Goal: Task Accomplishment & Management: Manage account settings

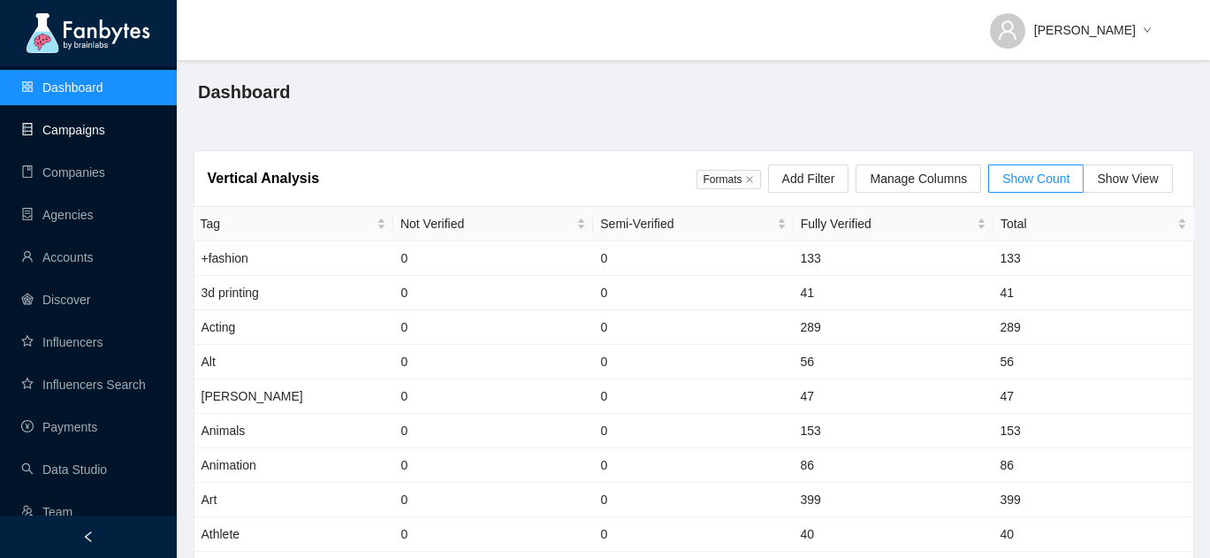
click at [87, 135] on link "Campaigns" at bounding box center [63, 130] width 84 height 14
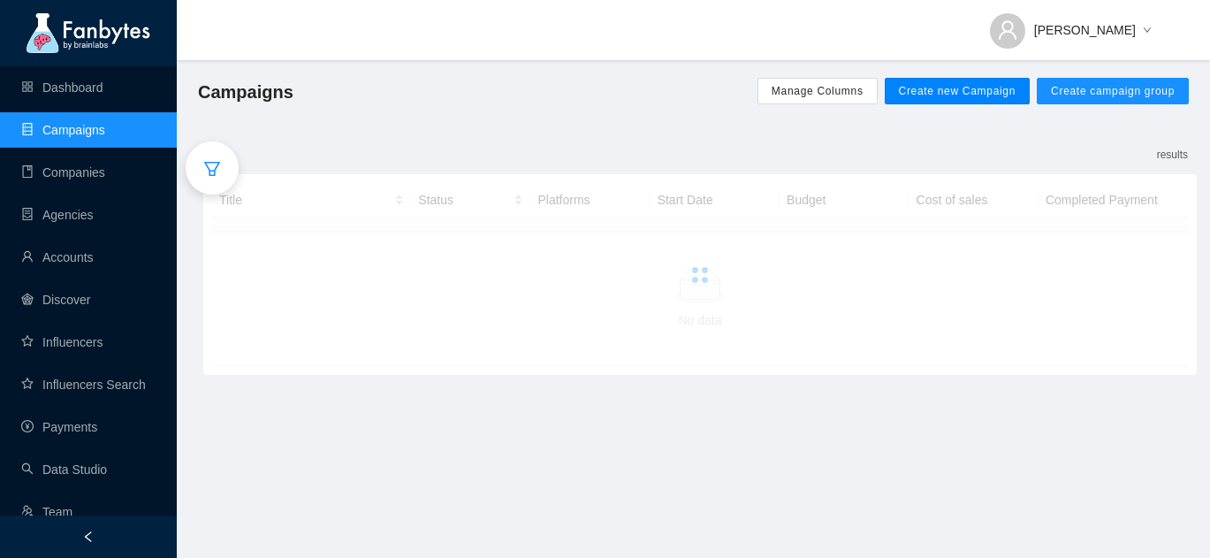
click at [934, 96] on span "Create new Campaign" at bounding box center [958, 91] width 118 height 14
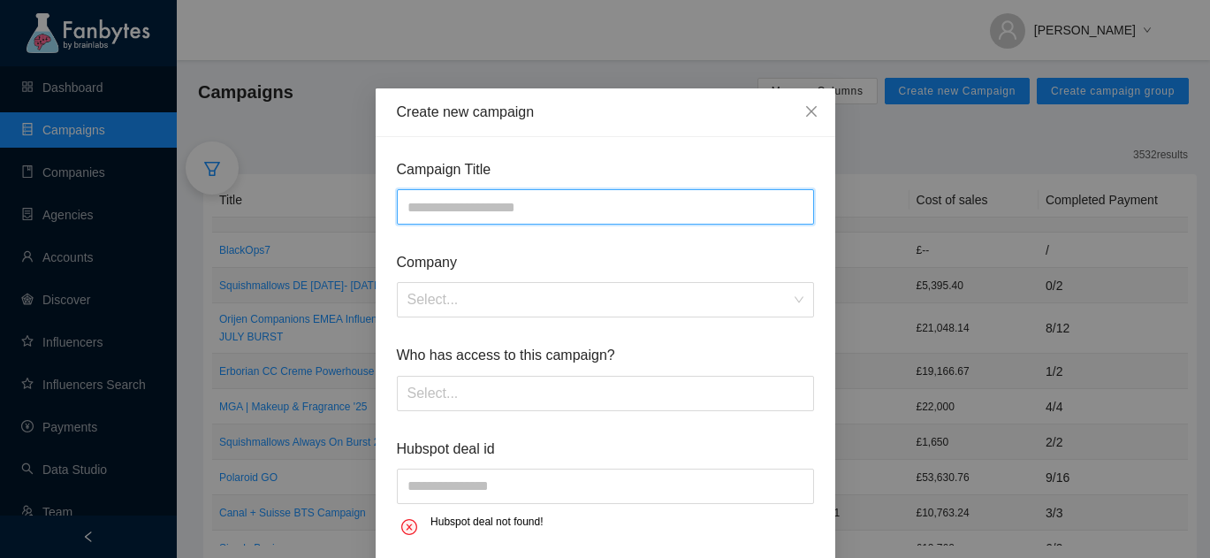
click at [571, 206] on input "text" at bounding box center [605, 206] width 417 height 35
type input "*"
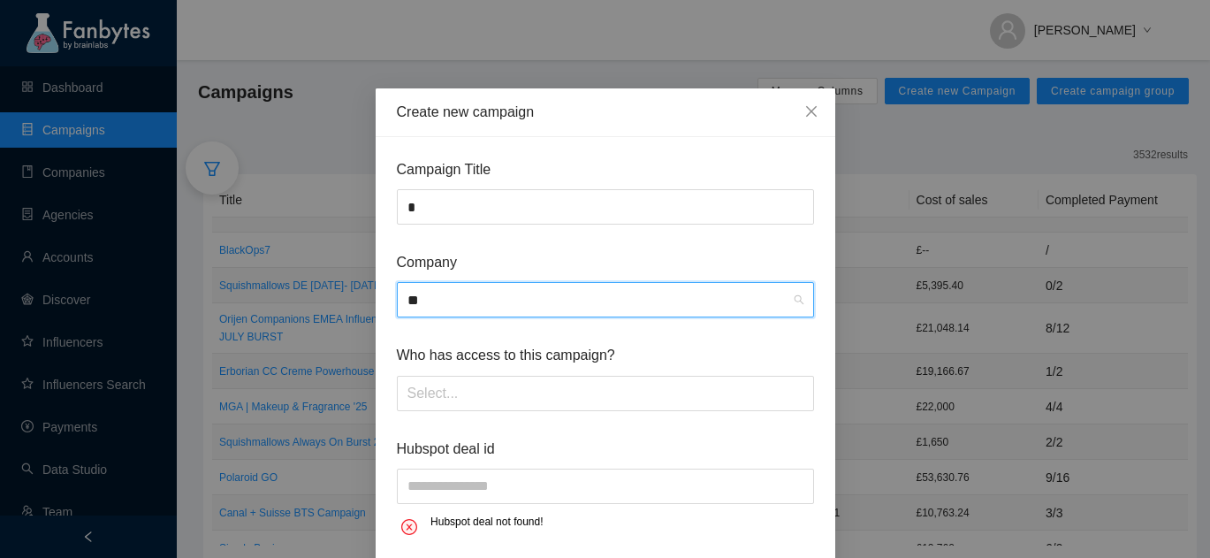
type input "*"
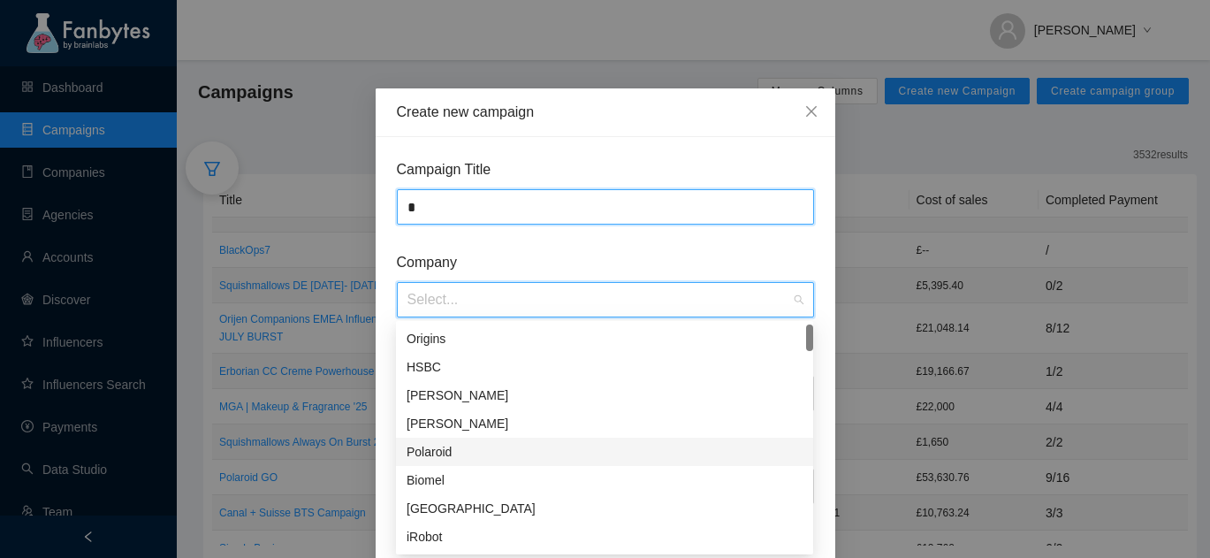
click at [498, 198] on form "Campaign Title * Company Select... Who has access to this campaign? Select... H…" at bounding box center [605, 349] width 417 height 383
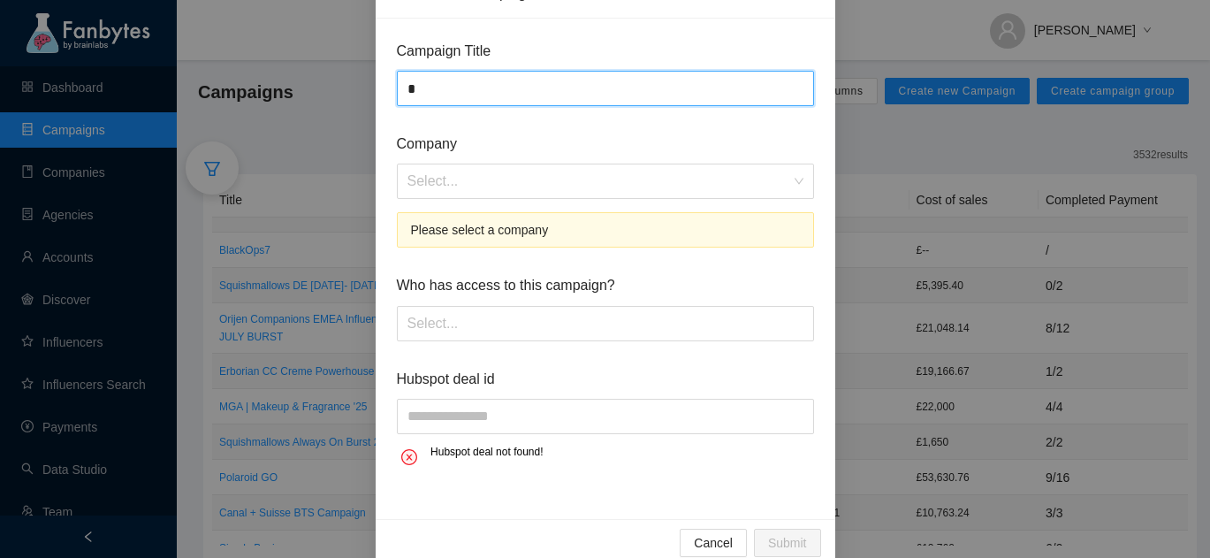
scroll to position [117, 0]
type input "**********"
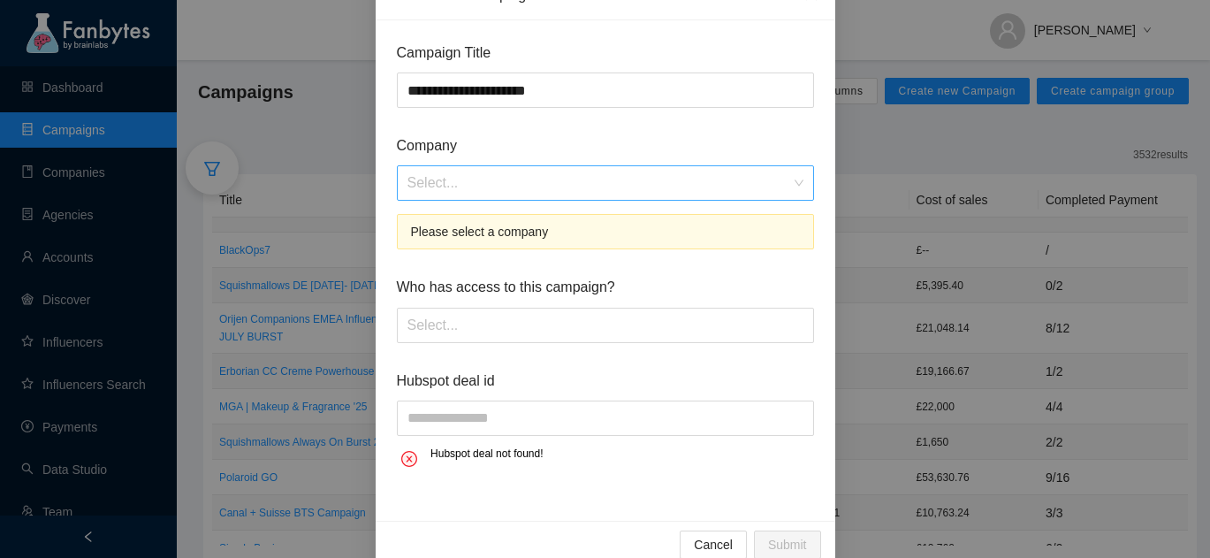
click at [500, 191] on input "search" at bounding box center [598, 183] width 383 height 34
click at [483, 184] on input "********" at bounding box center [598, 183] width 383 height 34
type input "*"
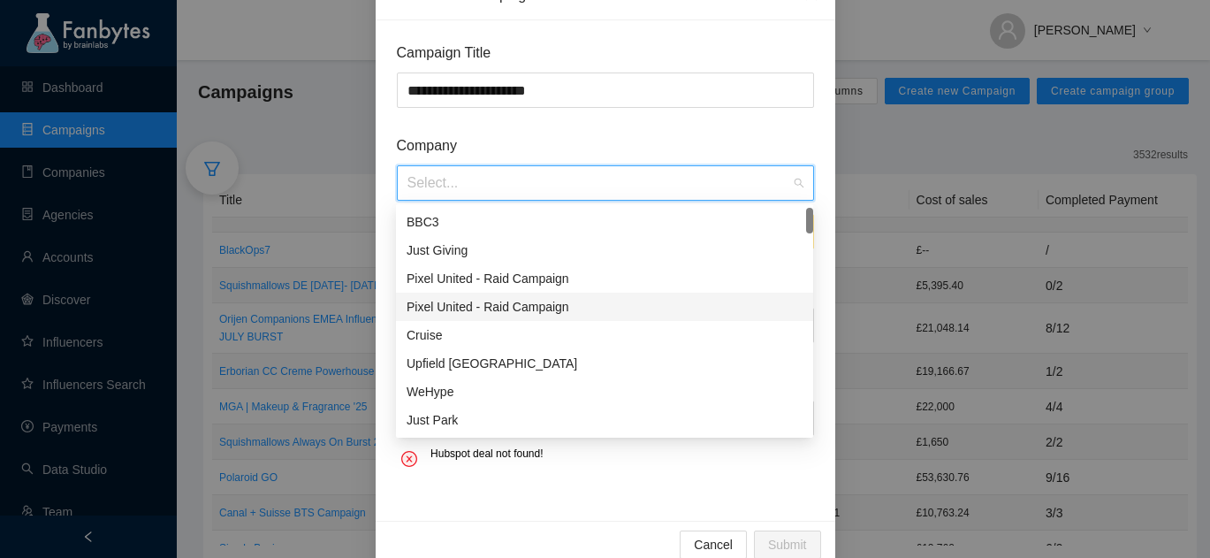
click at [453, 242] on div "Just Giving" at bounding box center [604, 249] width 396 height 19
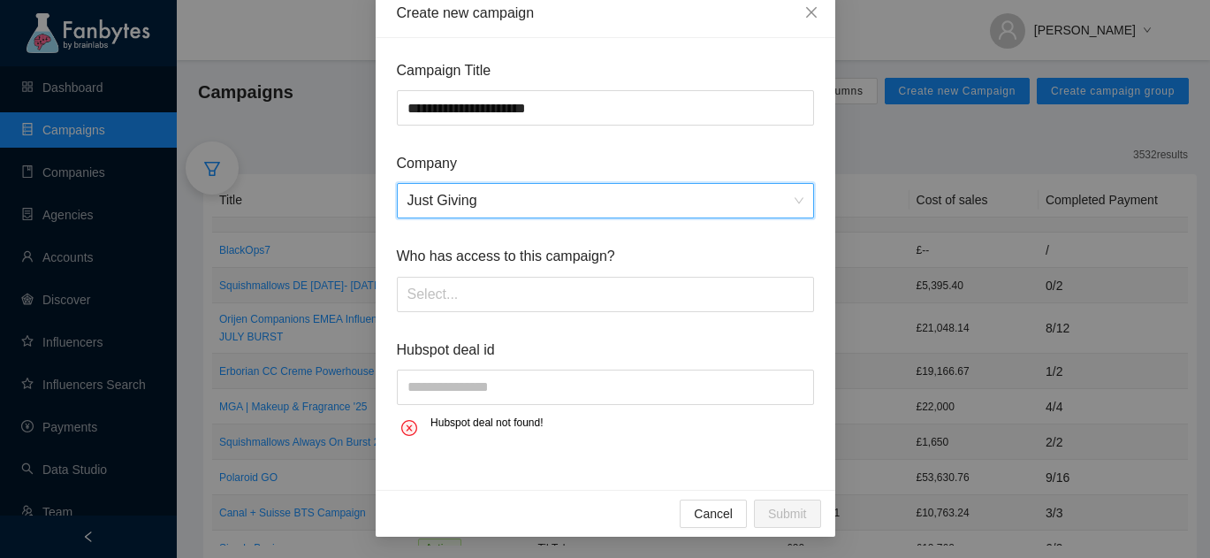
scroll to position [99, 0]
click at [455, 309] on div "Select..." at bounding box center [605, 294] width 417 height 35
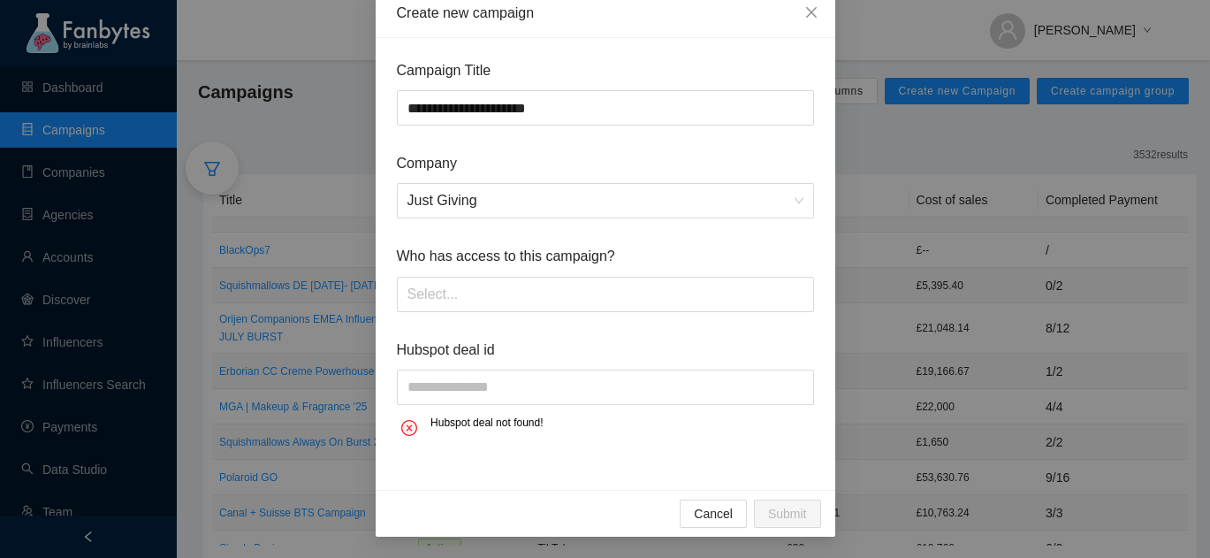
click at [467, 246] on span "Who has access to this campaign?" at bounding box center [605, 256] width 417 height 22
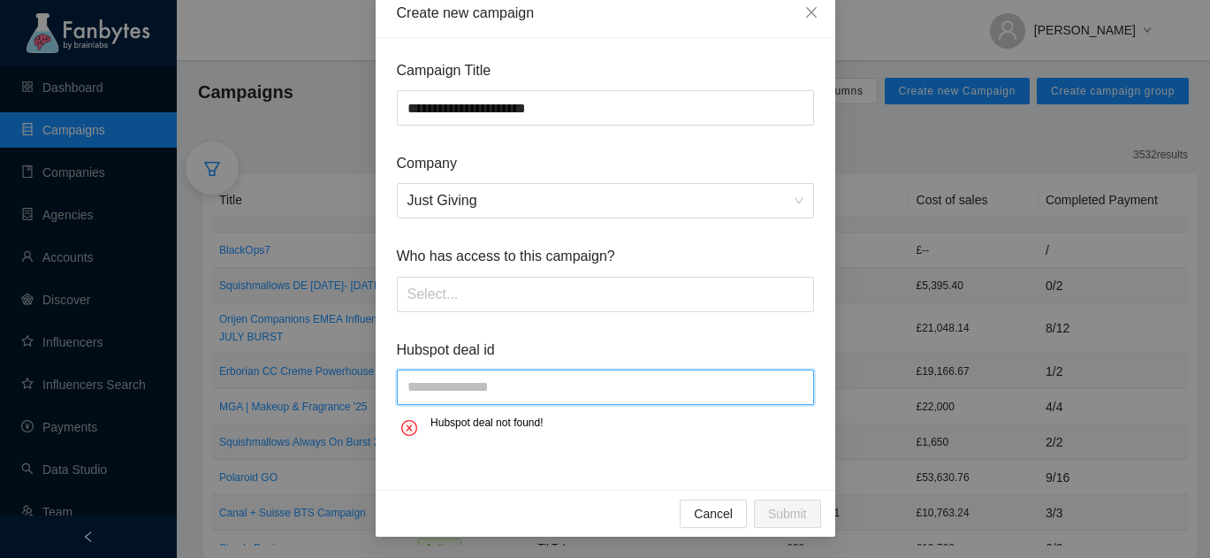
click at [449, 383] on input "text" at bounding box center [605, 386] width 417 height 35
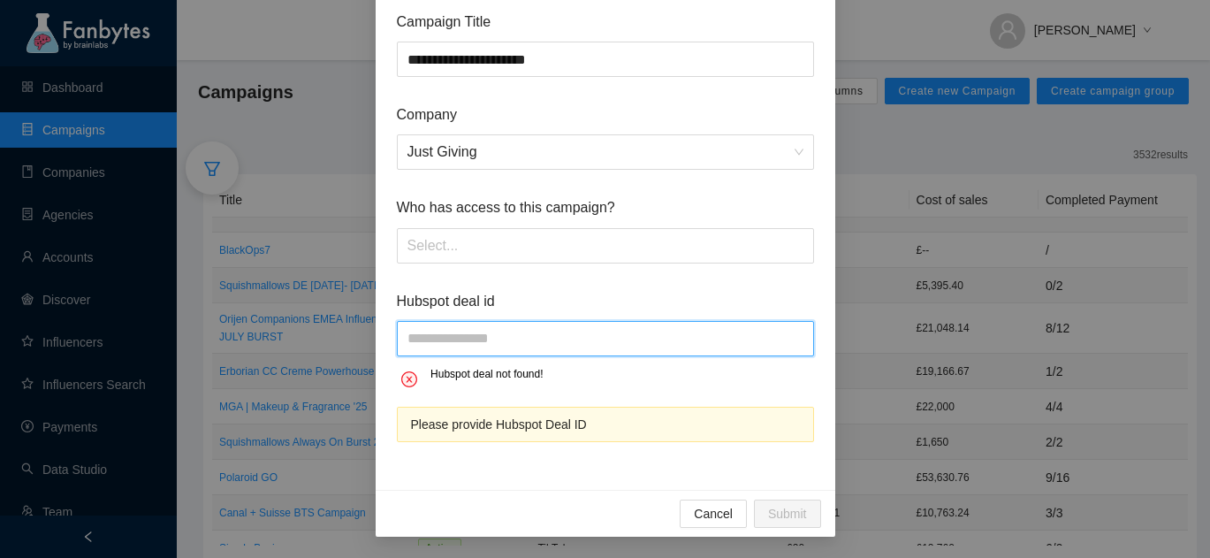
paste input "**********"
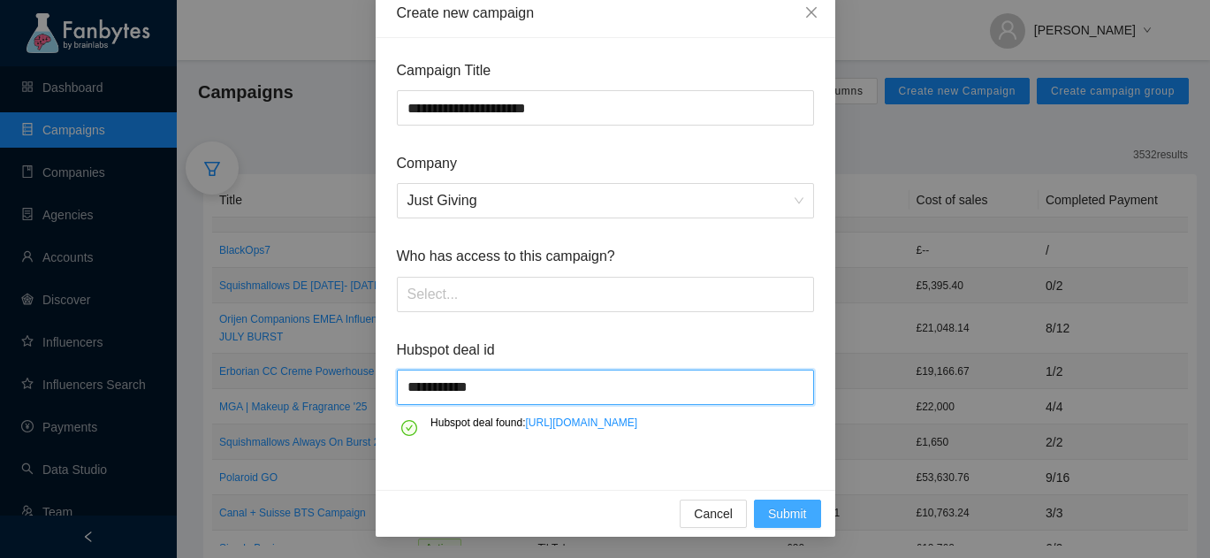
scroll to position [136, 0]
type input "**********"
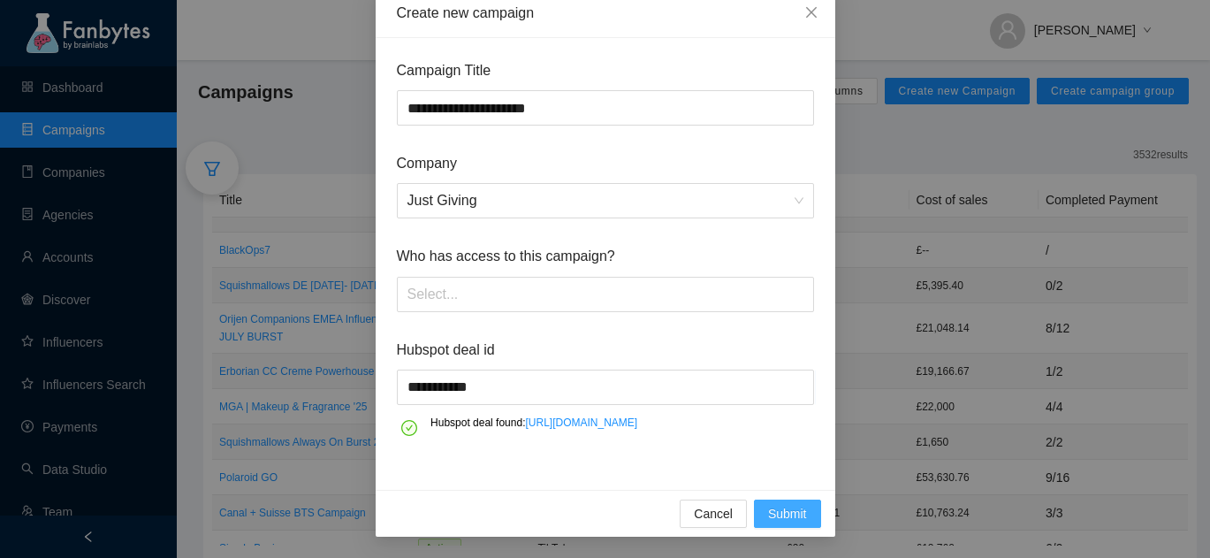
click at [769, 510] on span "Submit" at bounding box center [787, 513] width 39 height 19
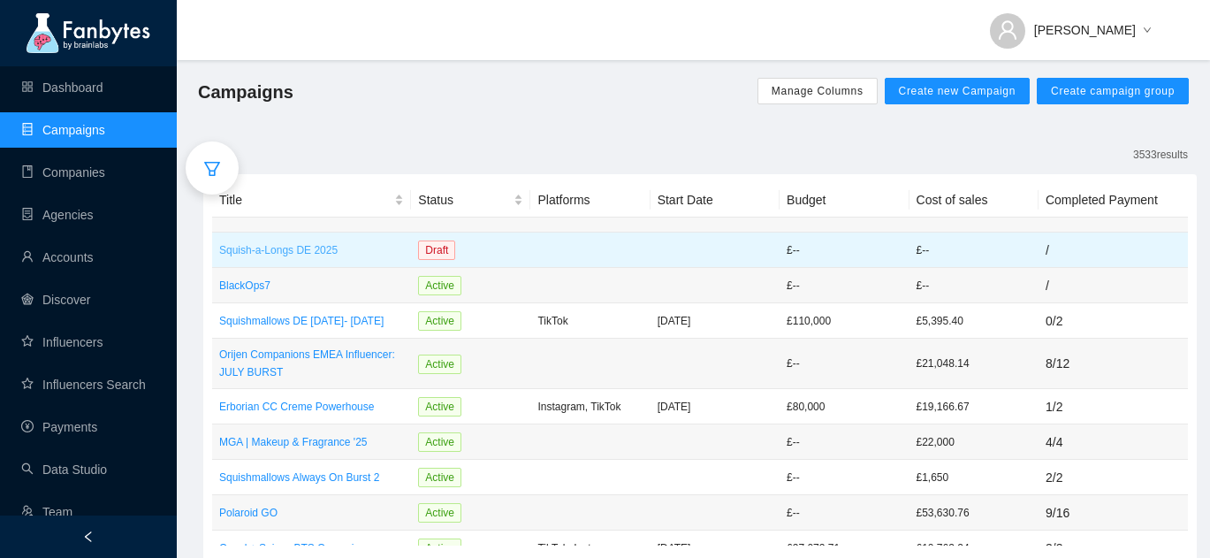
click at [354, 244] on p "Squish-a-Longs DE 2025" at bounding box center [311, 250] width 185 height 18
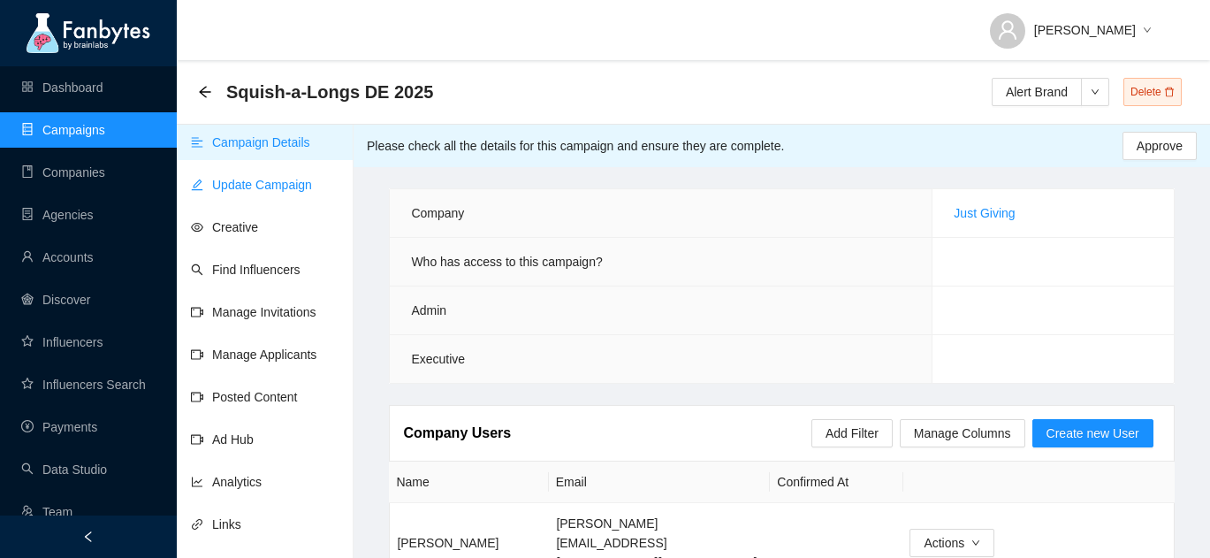
click at [310, 186] on link "Update Campaign" at bounding box center [251, 185] width 121 height 14
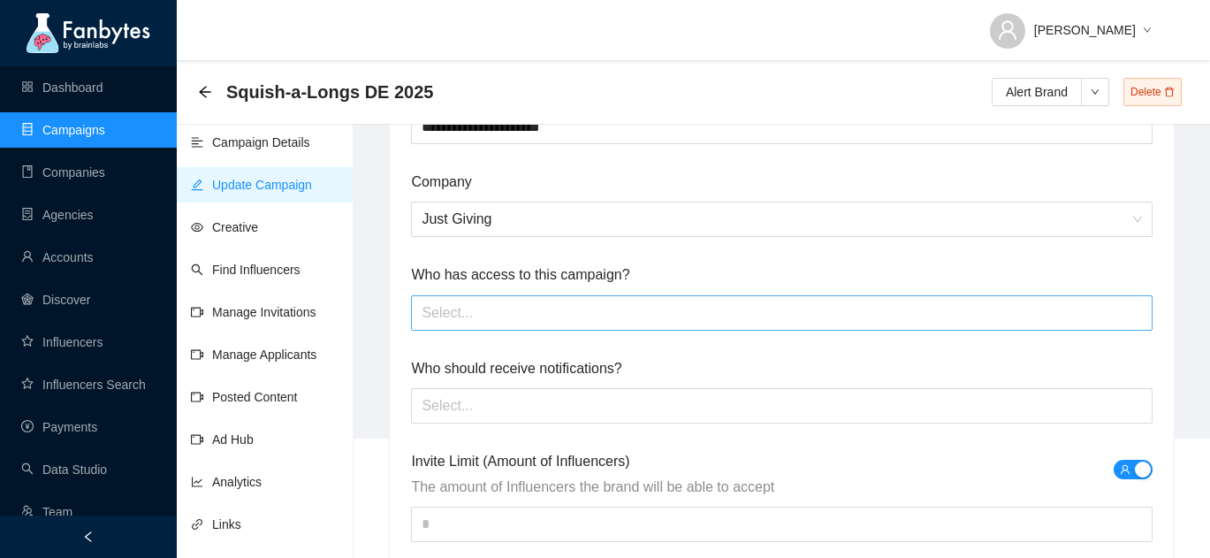
scroll to position [127, 0]
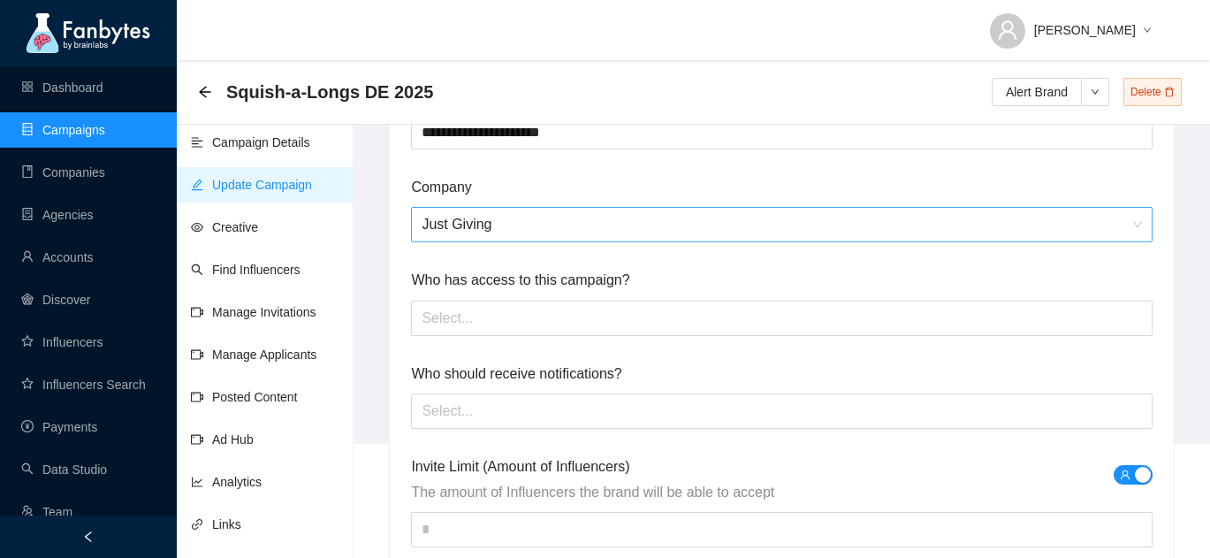
click at [533, 234] on span "Just Giving" at bounding box center [780, 225] width 719 height 34
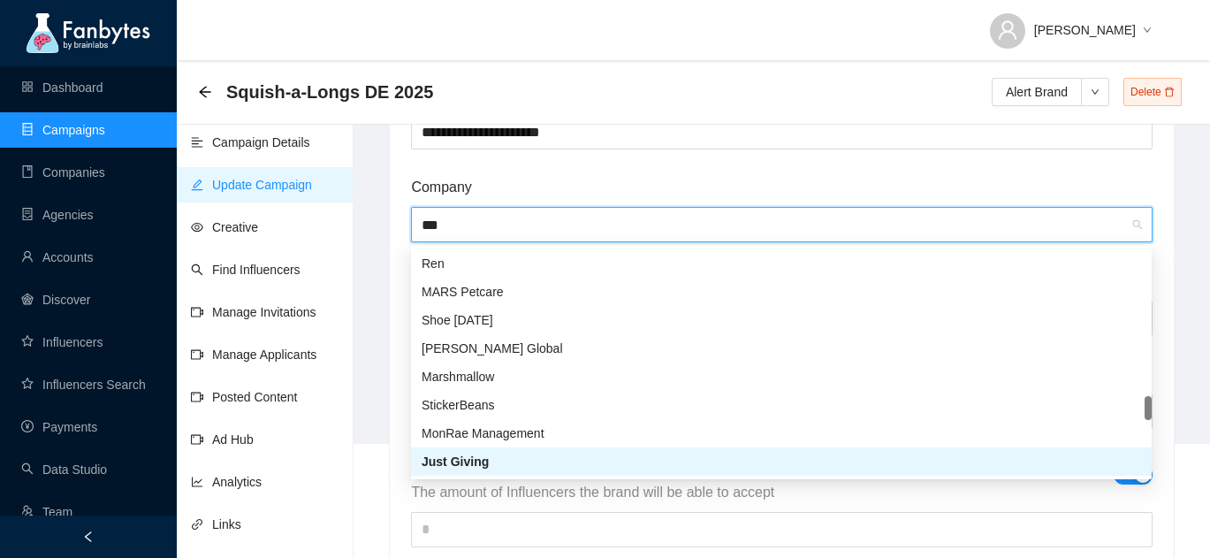
scroll to position [0, 0]
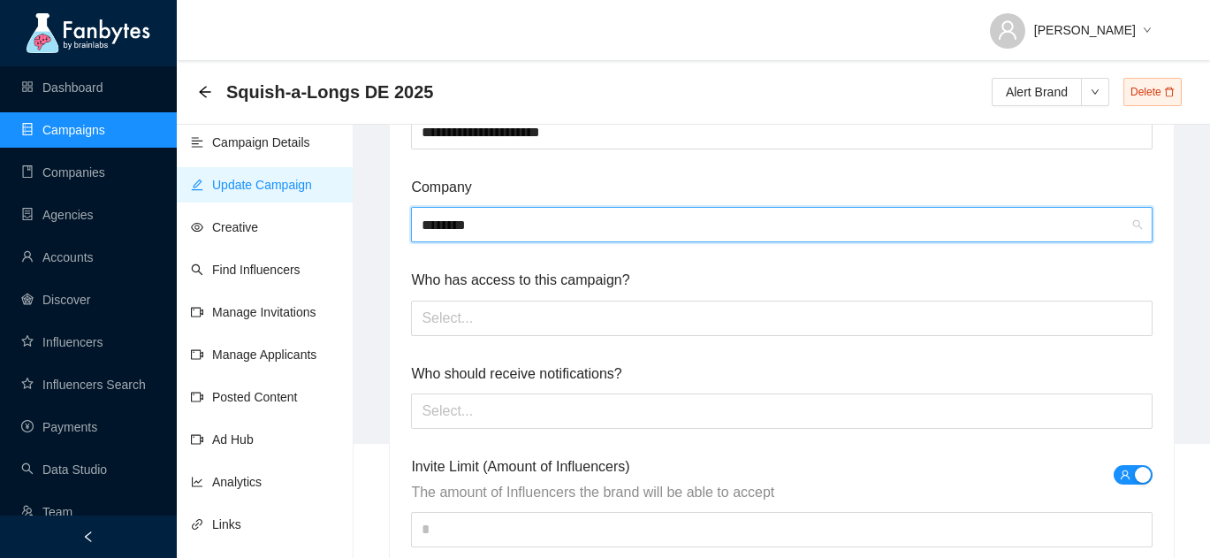
drag, startPoint x: 535, startPoint y: 237, endPoint x: 404, endPoint y: 232, distance: 131.8
type input "*"
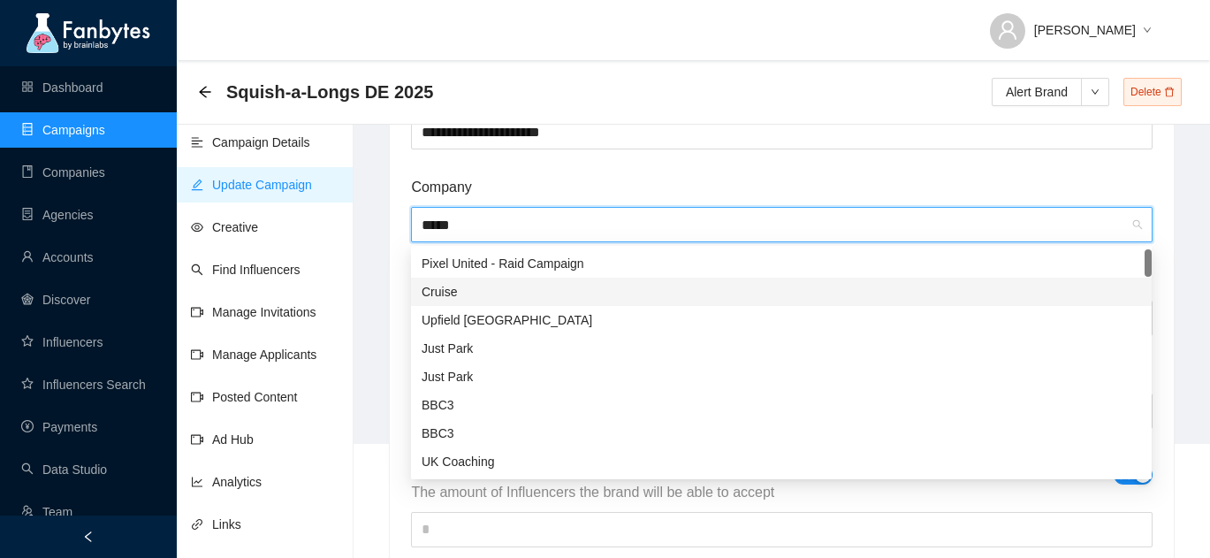
type input "******"
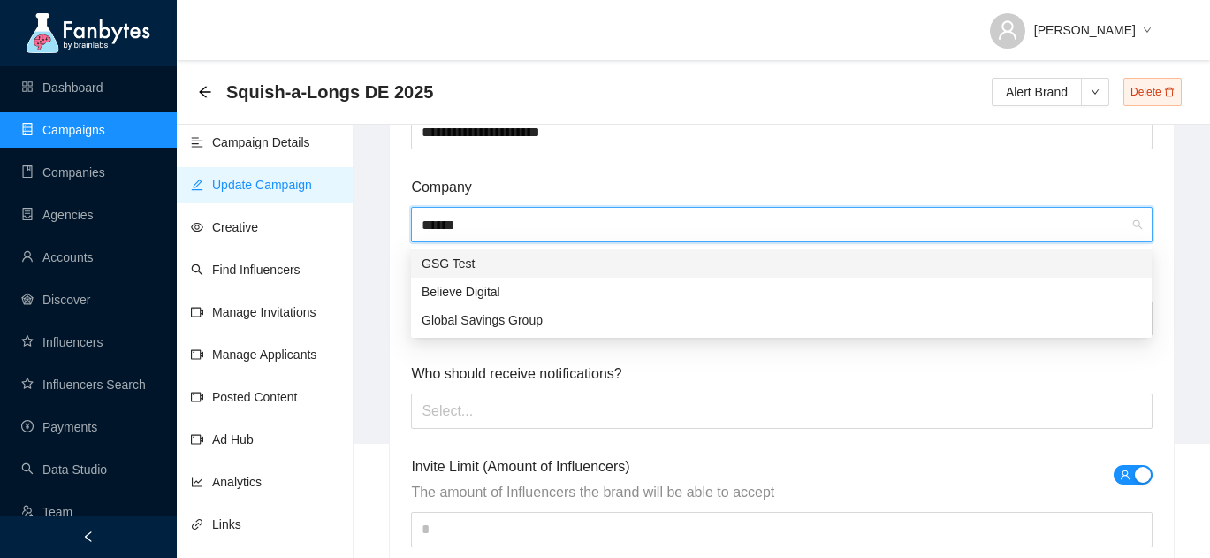
drag, startPoint x: 475, startPoint y: 221, endPoint x: 403, endPoint y: 218, distance: 71.6
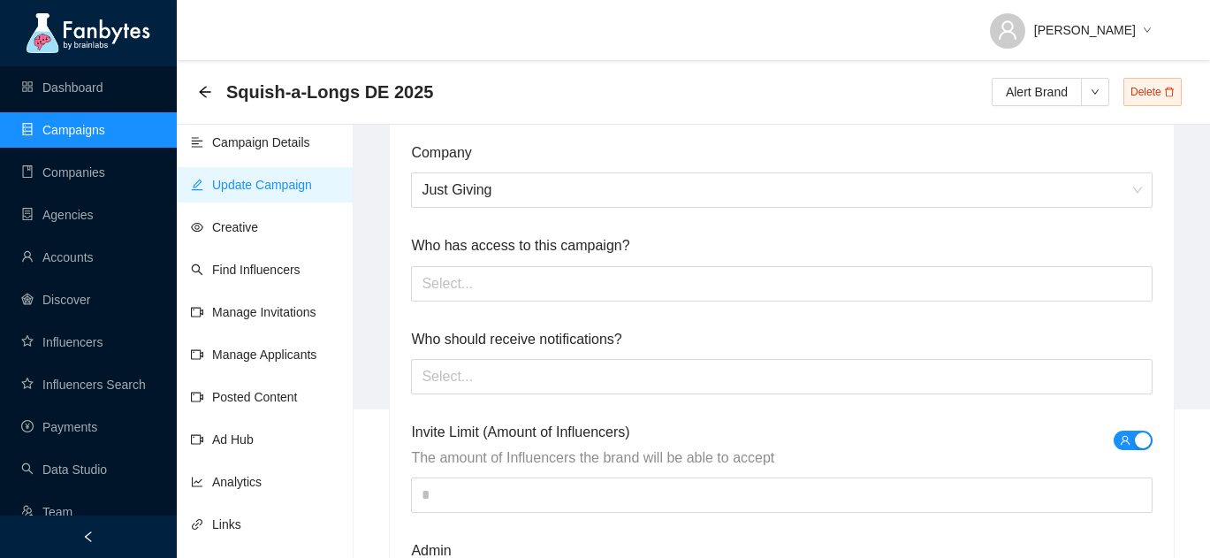
scroll to position [165, 0]
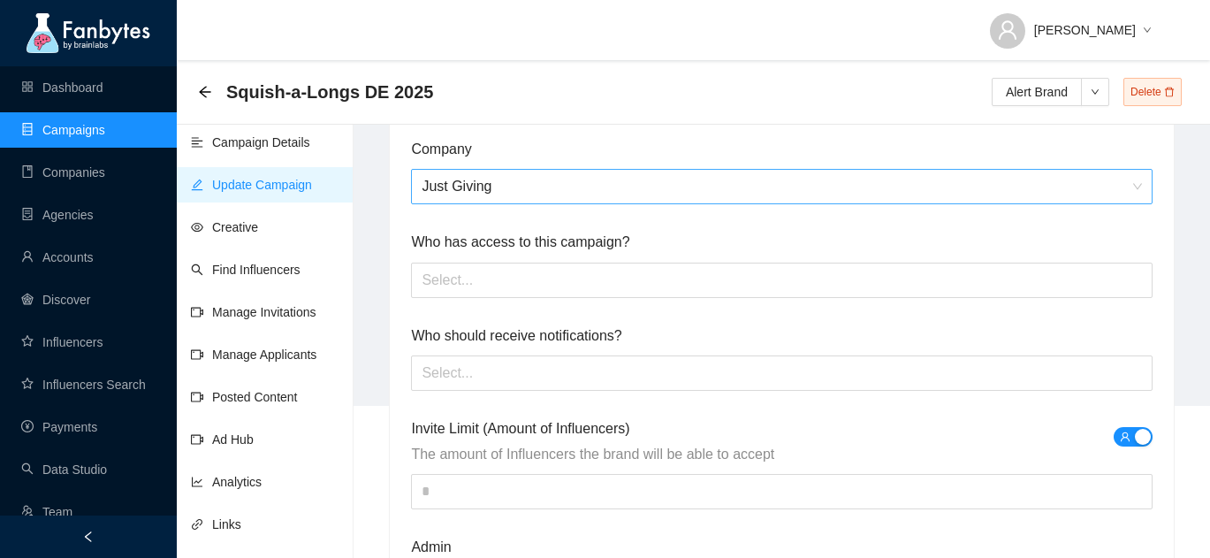
click at [501, 185] on span "Just Giving" at bounding box center [780, 187] width 719 height 34
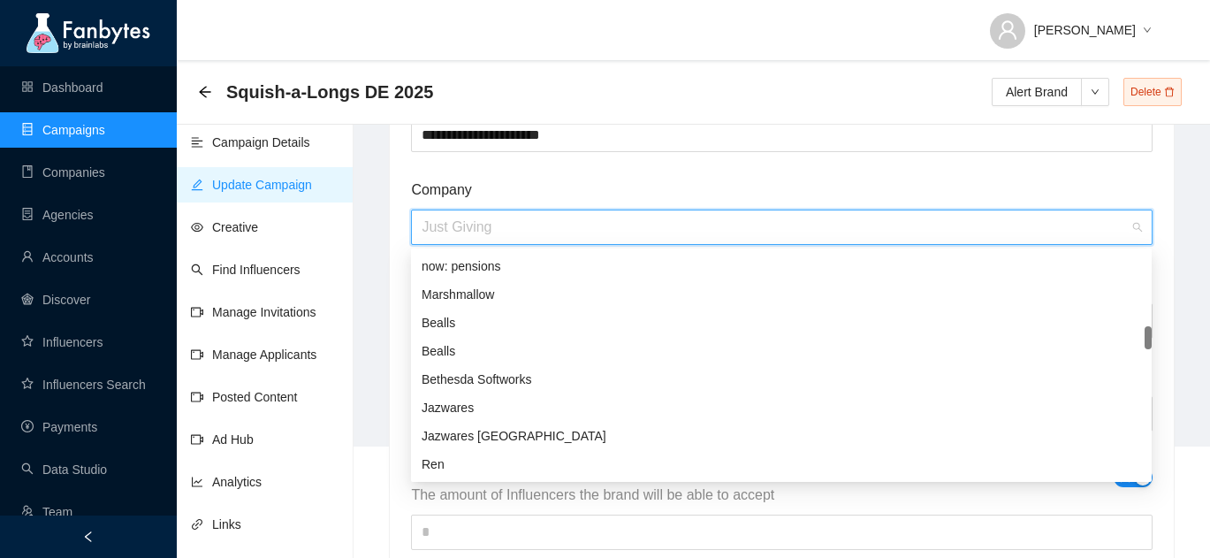
scroll to position [310, 0]
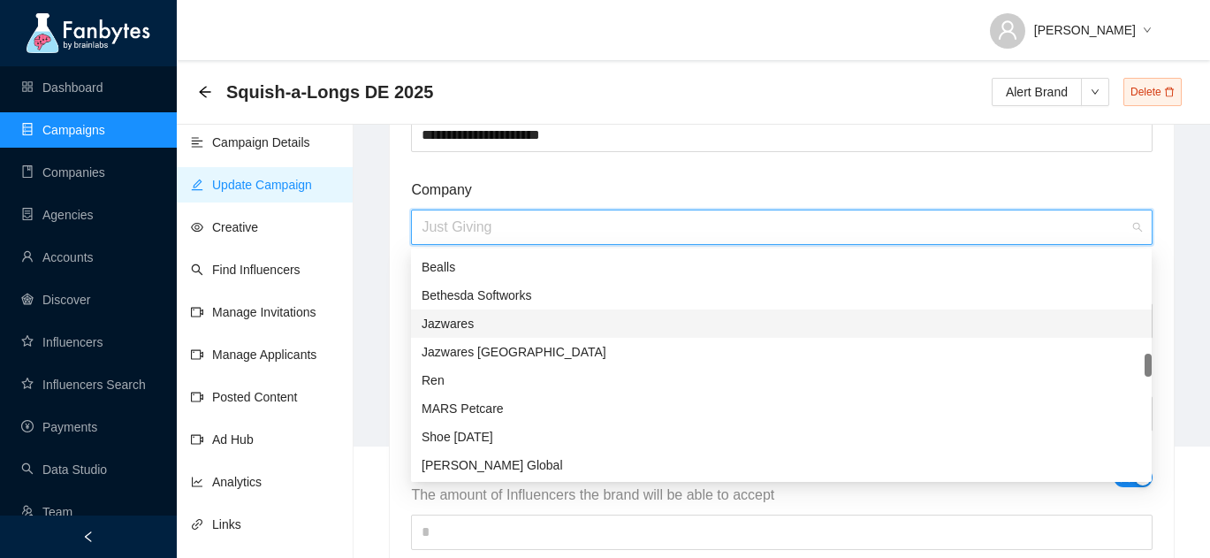
click at [456, 328] on div "Jazwares" at bounding box center [780, 323] width 719 height 19
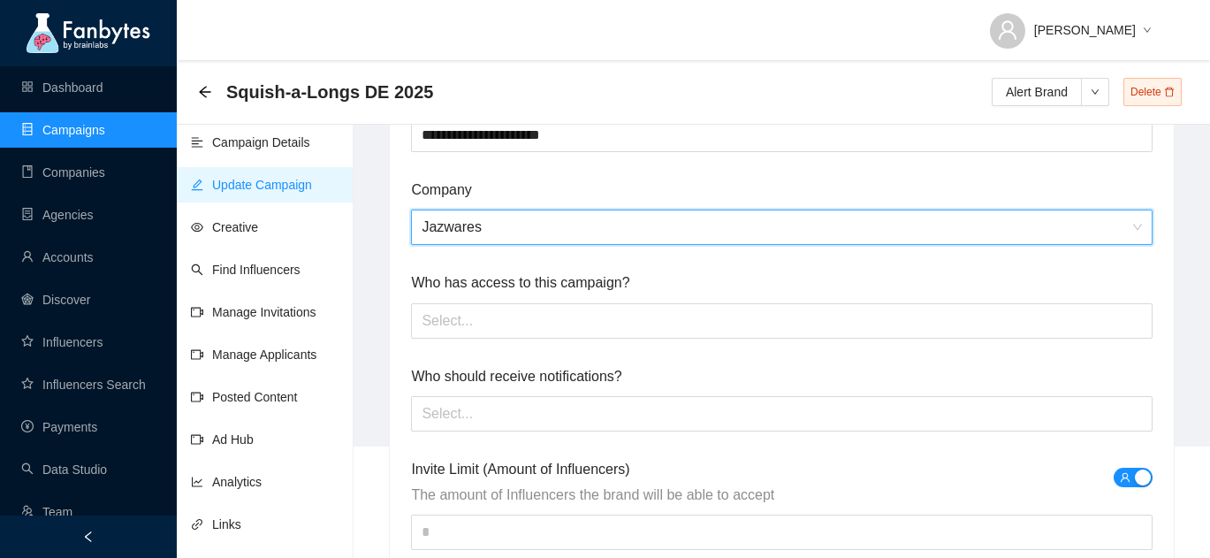
click at [482, 232] on span "Jazwares" at bounding box center [780, 227] width 719 height 34
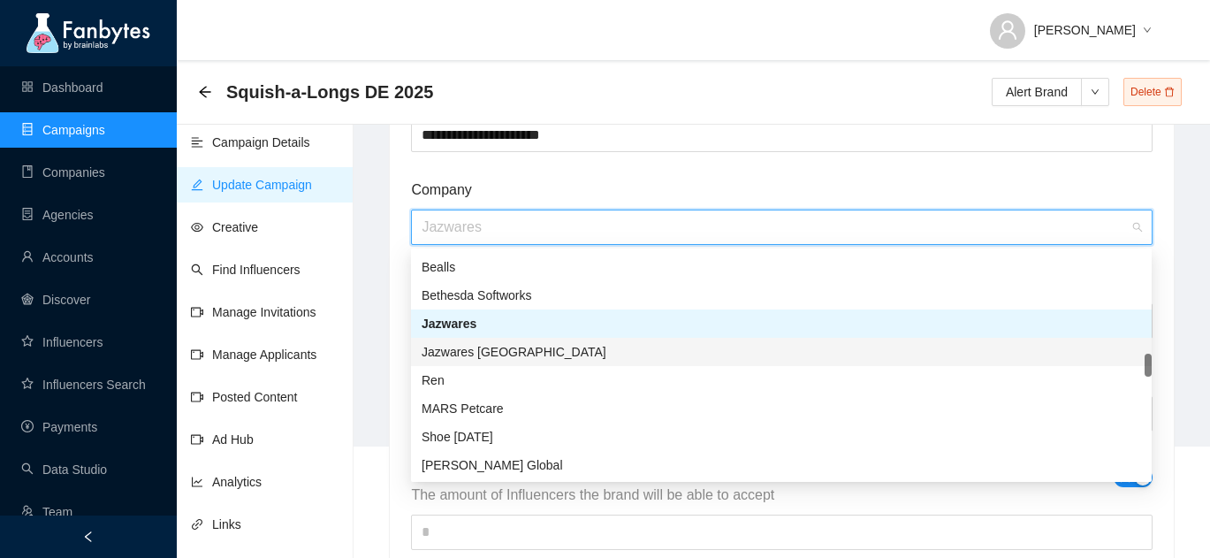
click at [490, 353] on div "Jazwares [GEOGRAPHIC_DATA]" at bounding box center [780, 351] width 719 height 19
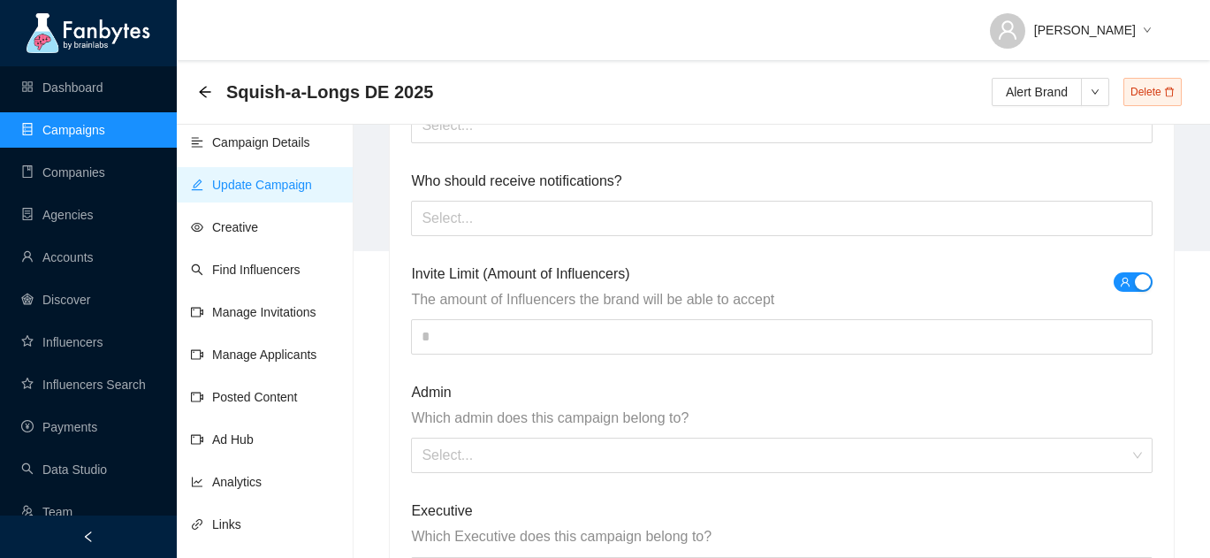
scroll to position [333, 0]
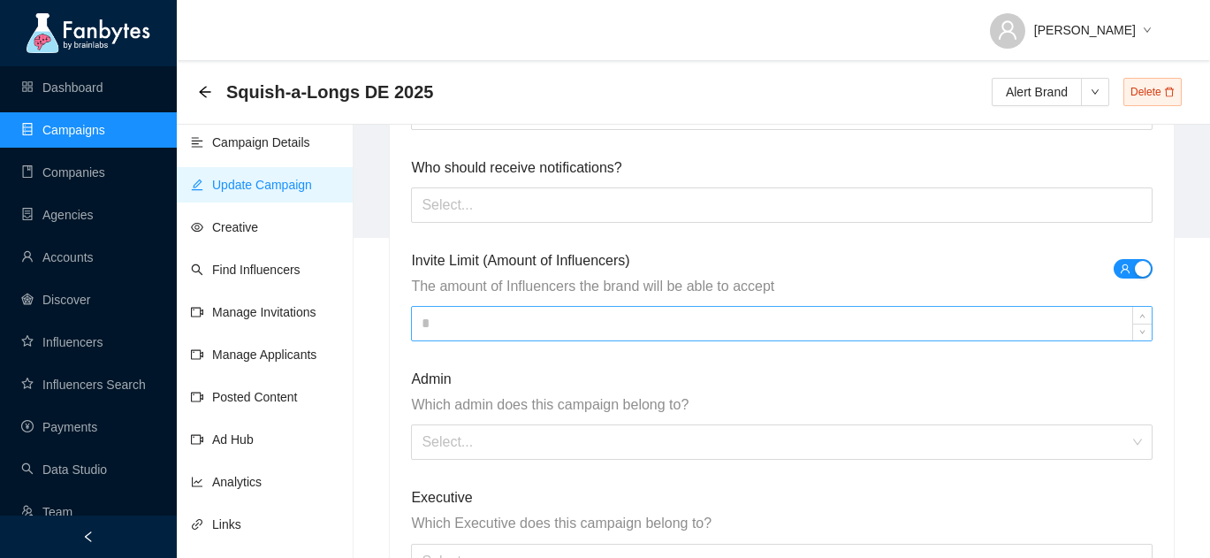
click at [450, 329] on input at bounding box center [781, 324] width 739 height 34
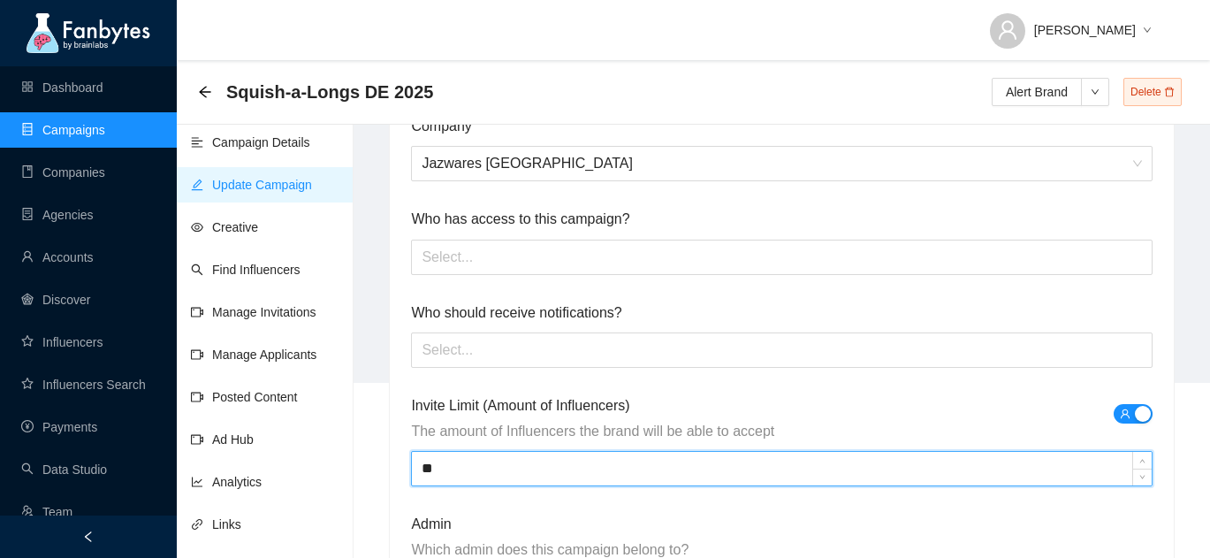
scroll to position [152, 0]
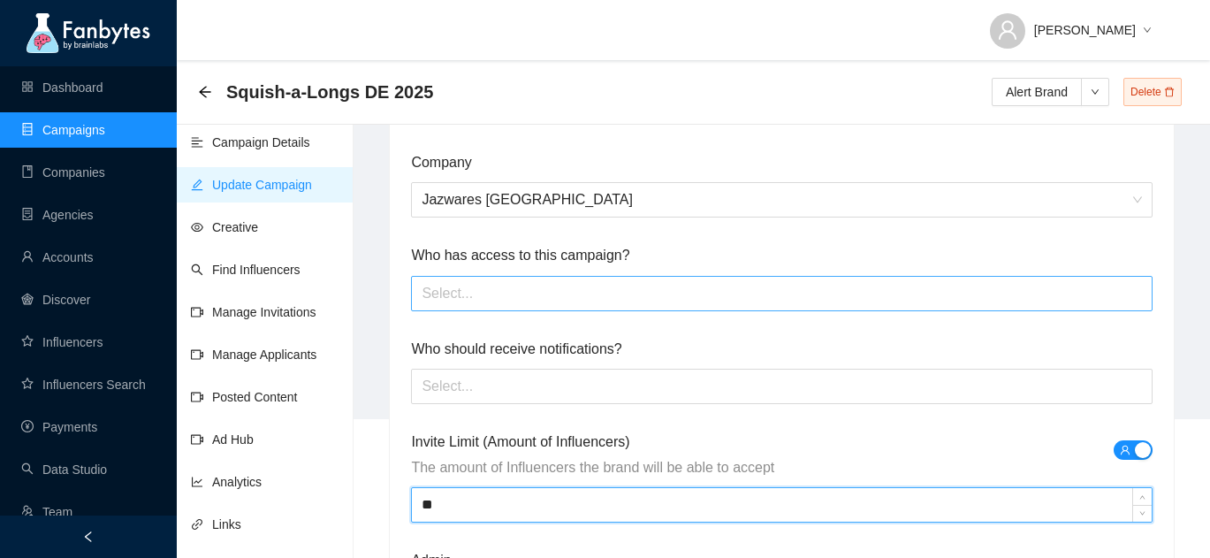
click at [464, 303] on div at bounding box center [781, 293] width 732 height 28
type input "**"
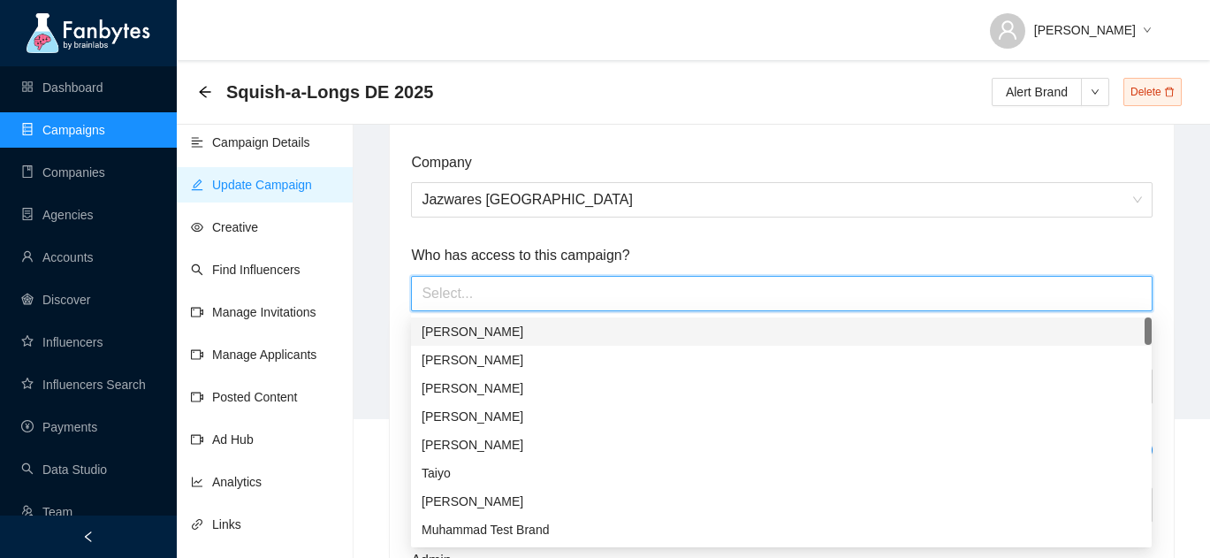
click at [437, 260] on span "Who has access to this campaign?" at bounding box center [781, 255] width 740 height 22
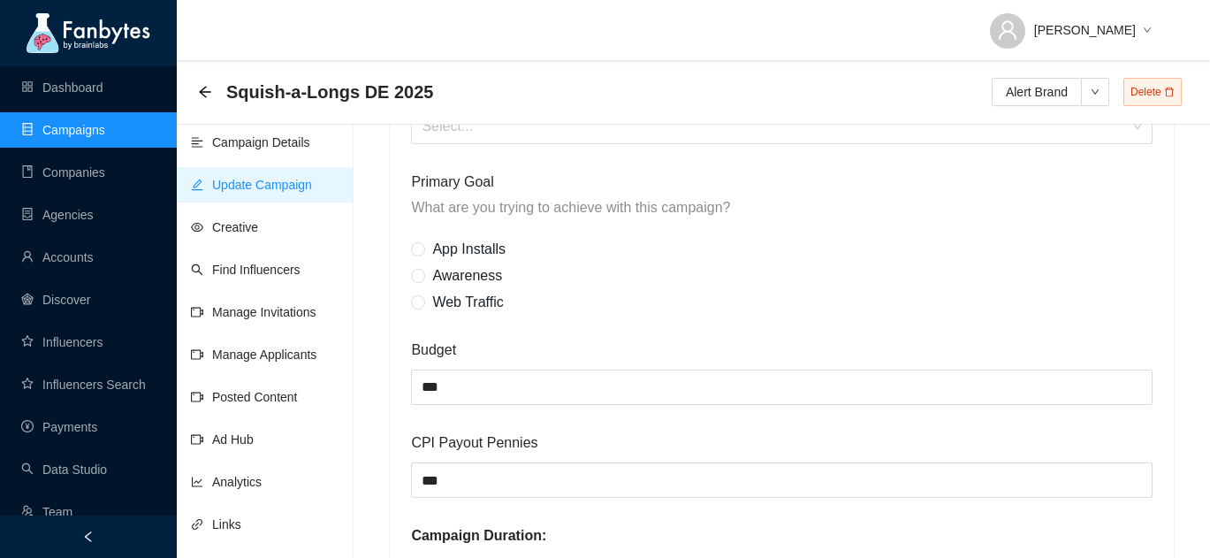
scroll to position [603, 0]
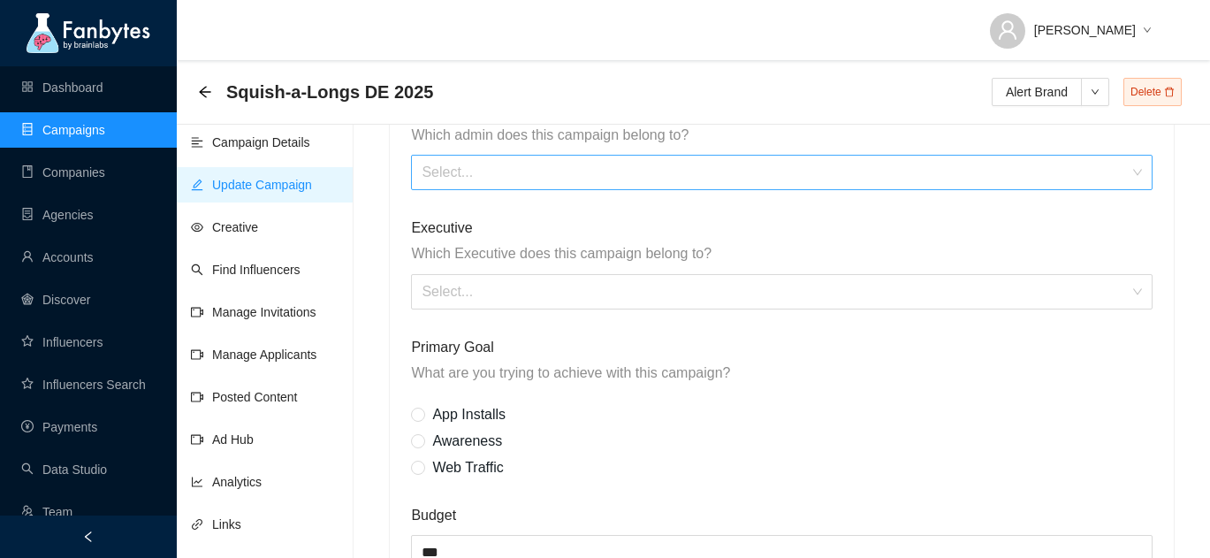
click at [476, 162] on input "search" at bounding box center [774, 173] width 707 height 34
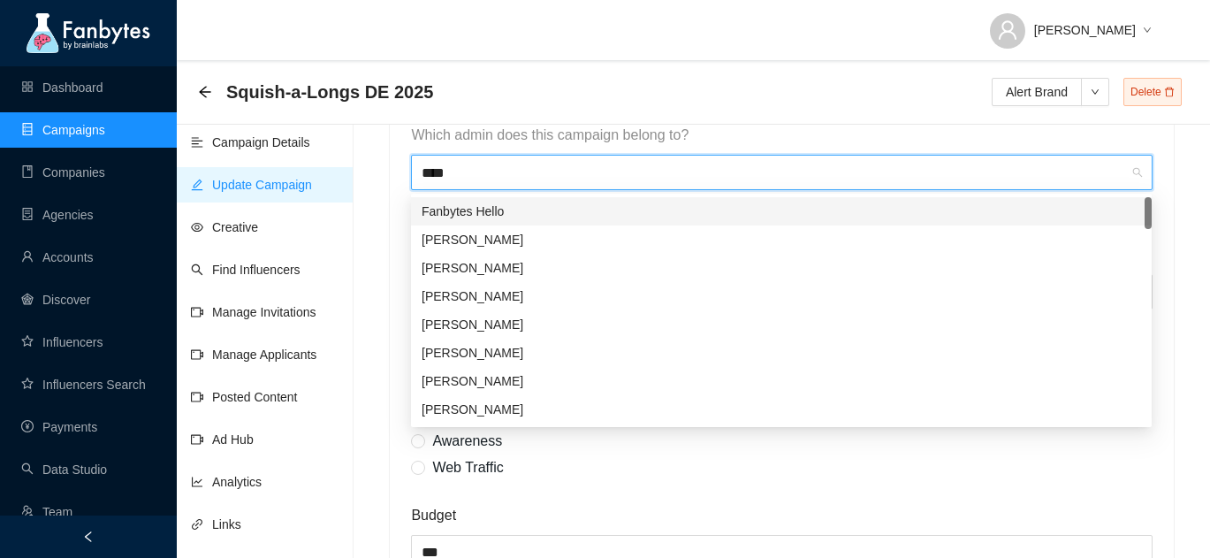
type input "*****"
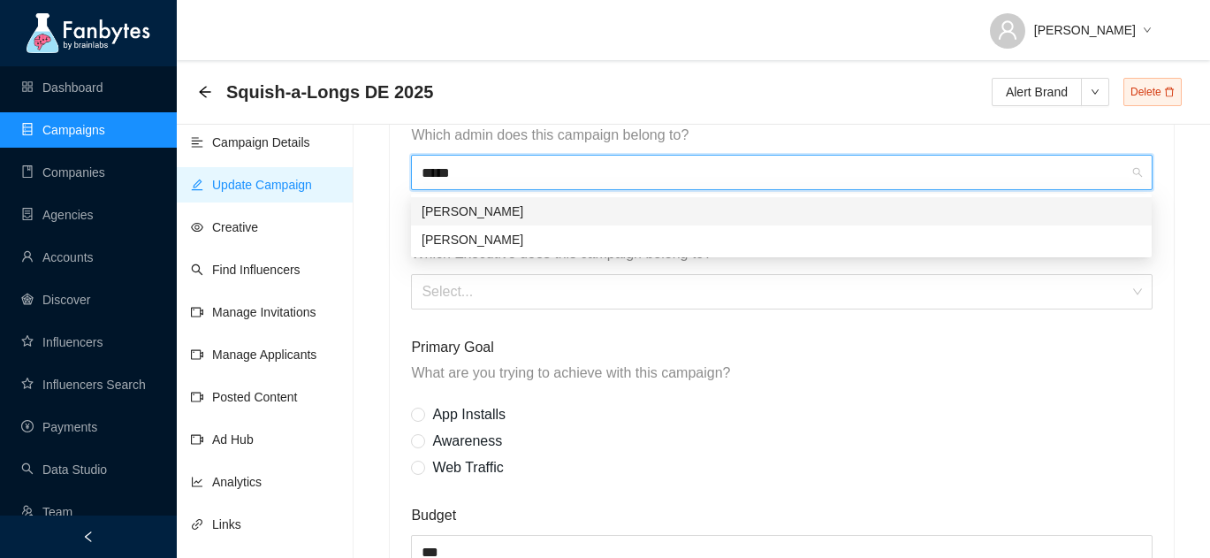
click at [466, 210] on div "[PERSON_NAME]" at bounding box center [780, 210] width 719 height 19
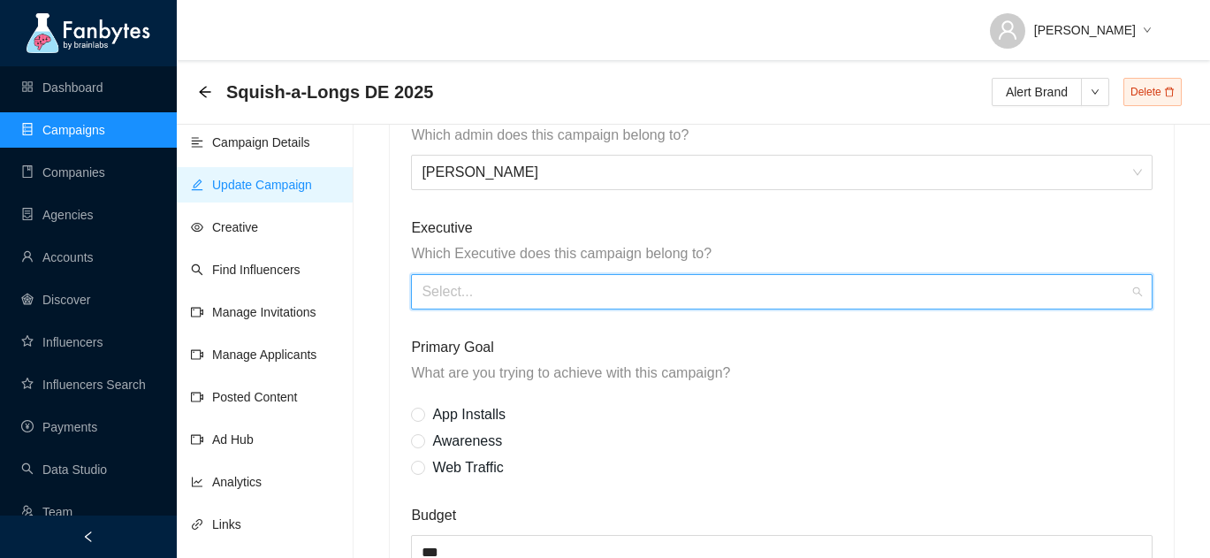
click at [459, 300] on input "search" at bounding box center [774, 292] width 707 height 34
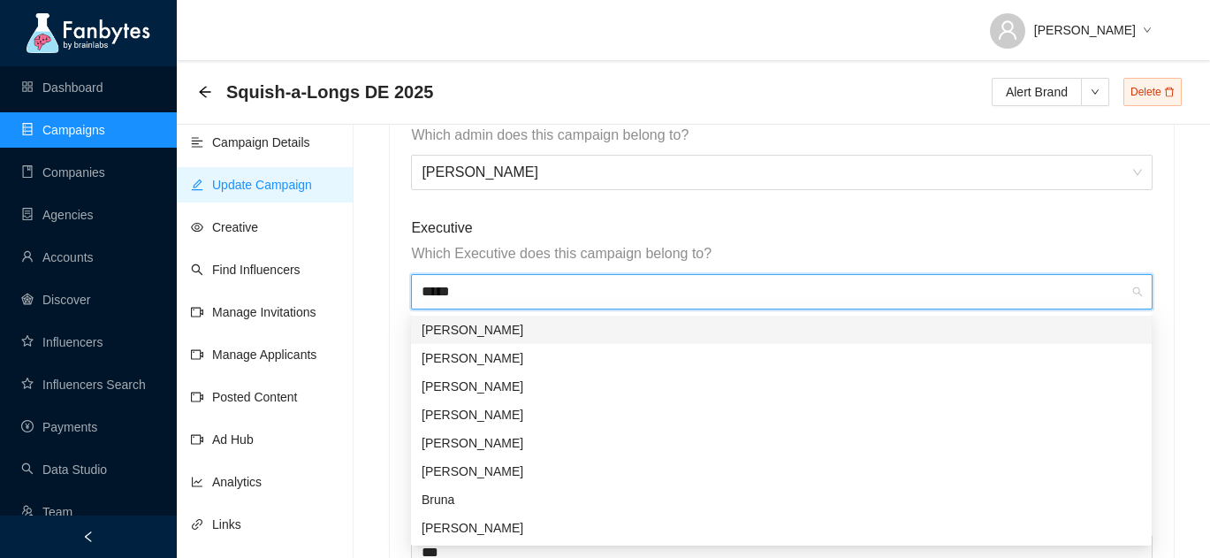
type input "******"
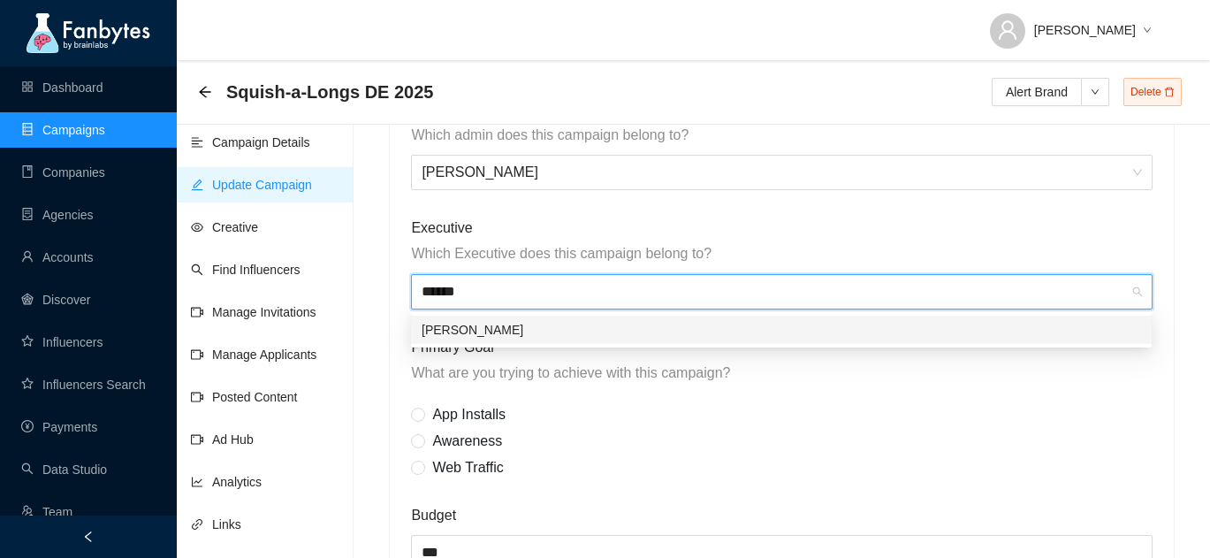
click at [450, 332] on div "[PERSON_NAME]" at bounding box center [780, 329] width 719 height 19
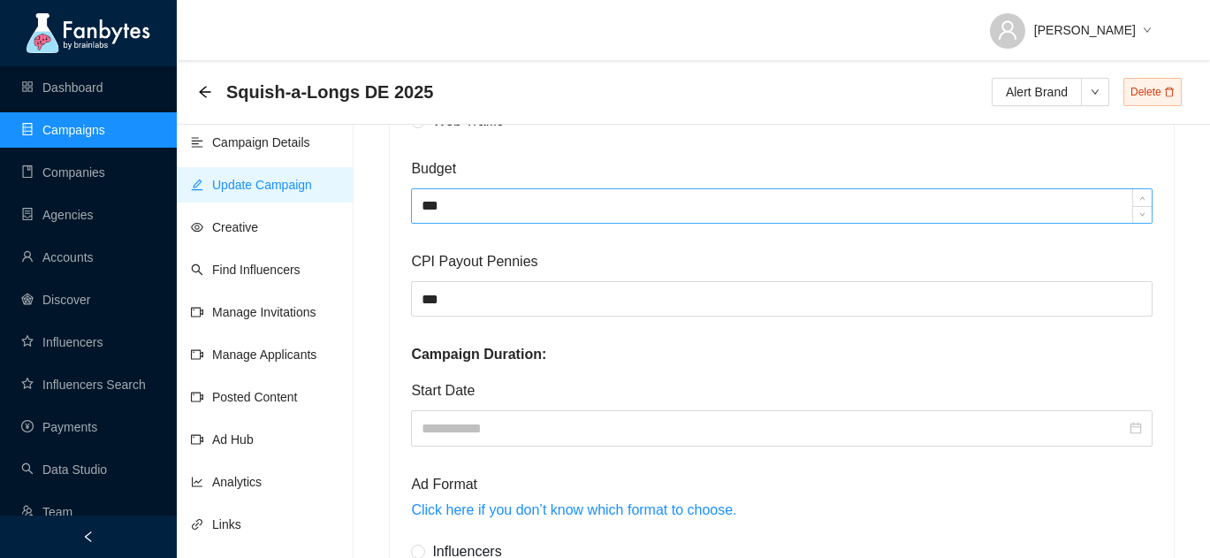
scroll to position [956, 0]
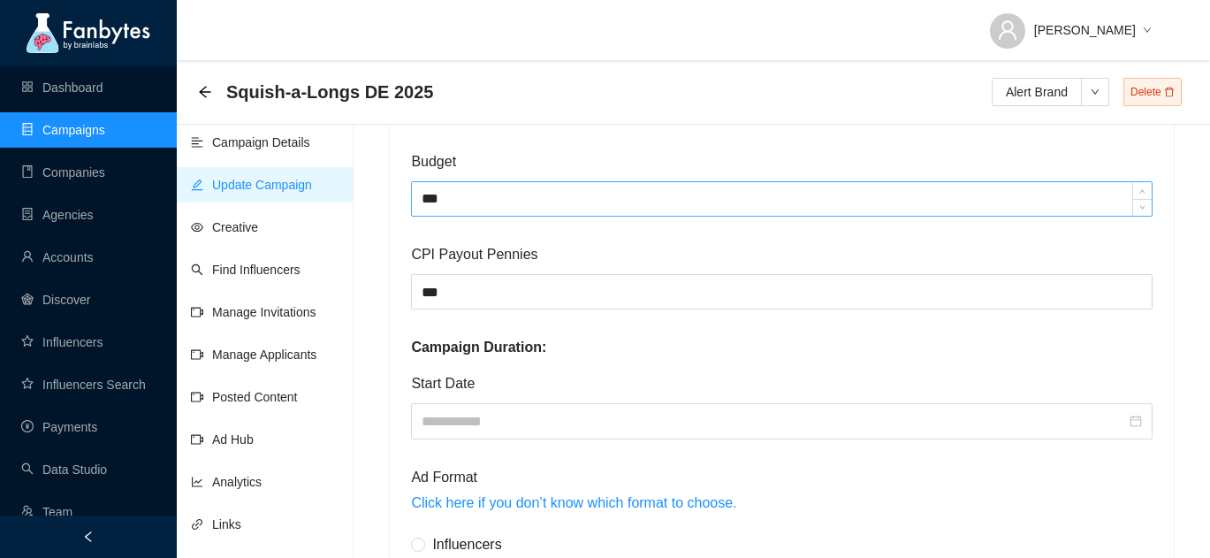
click at [475, 200] on input "***" at bounding box center [781, 199] width 739 height 34
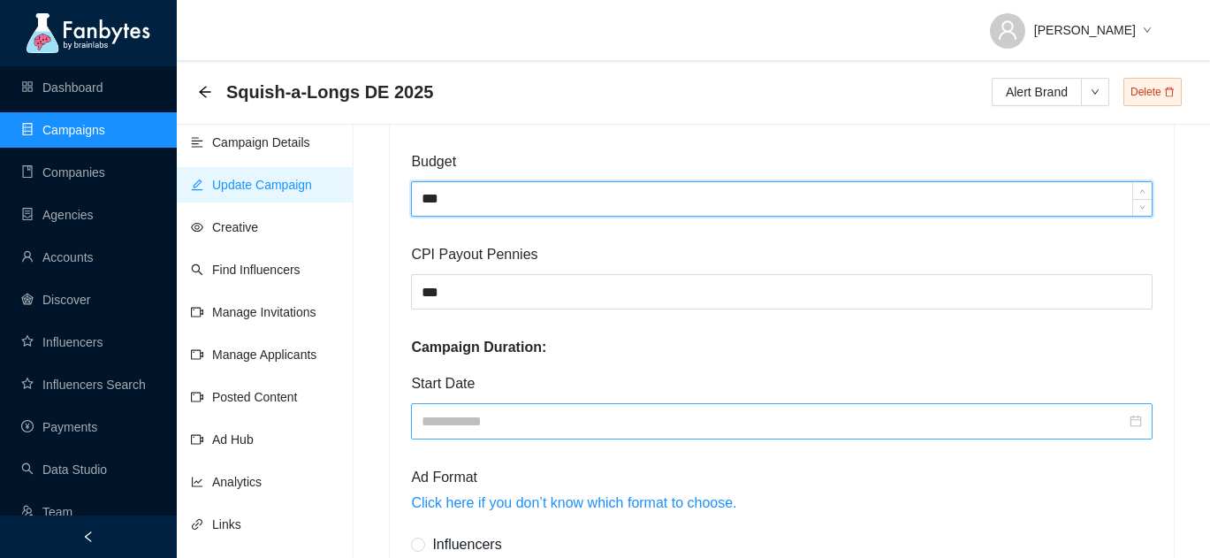
click at [453, 427] on input at bounding box center [772, 421] width 703 height 22
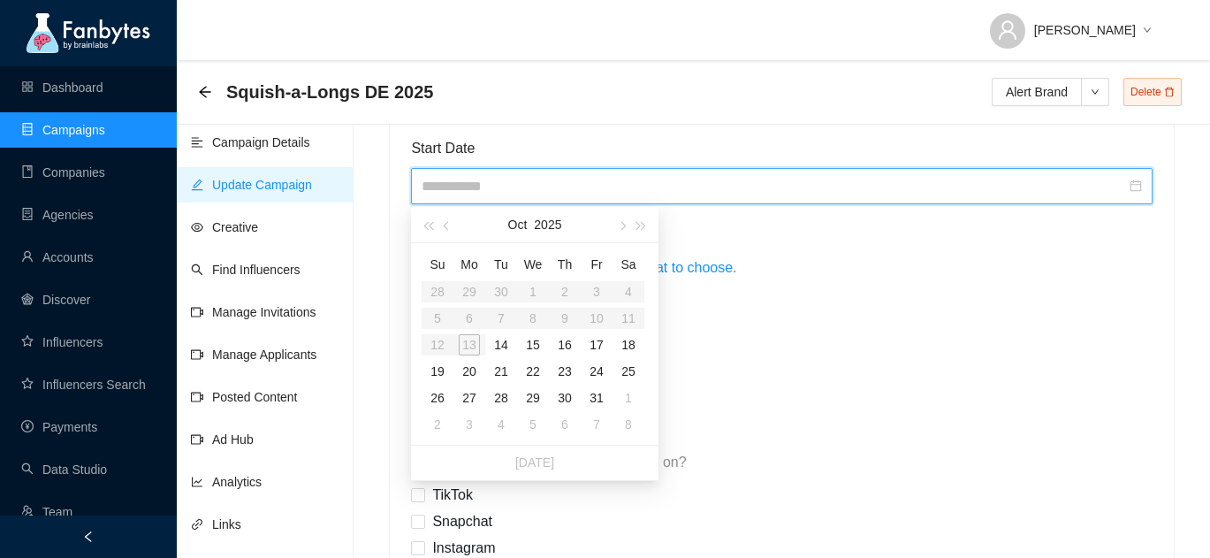
scroll to position [1217, 0]
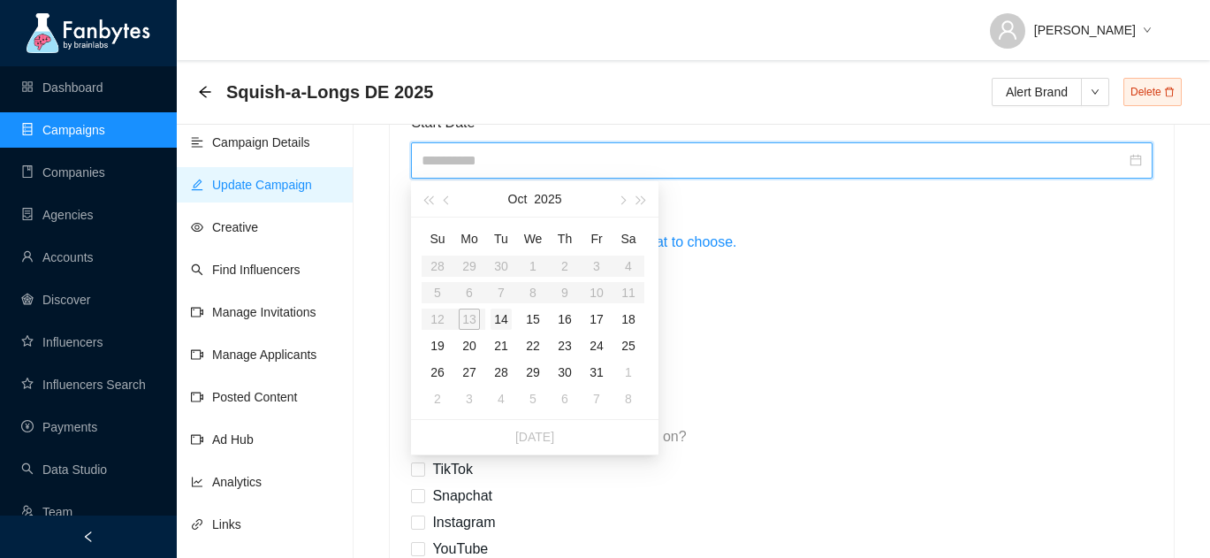
type input "**********"
click at [499, 315] on div "14" at bounding box center [500, 318] width 21 height 21
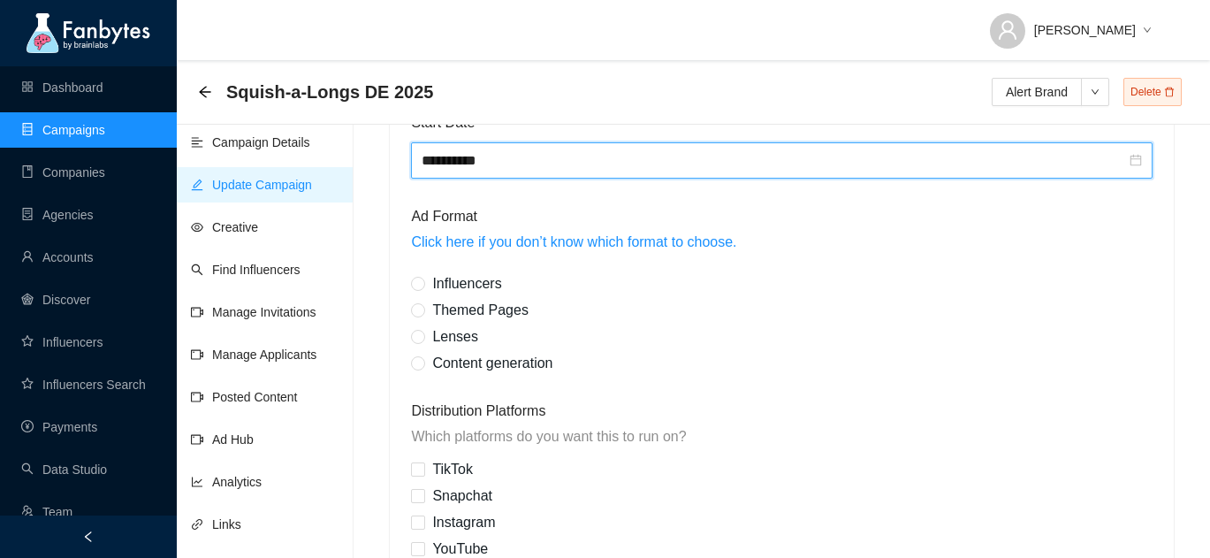
click at [425, 284] on span "Influencers" at bounding box center [466, 283] width 83 height 15
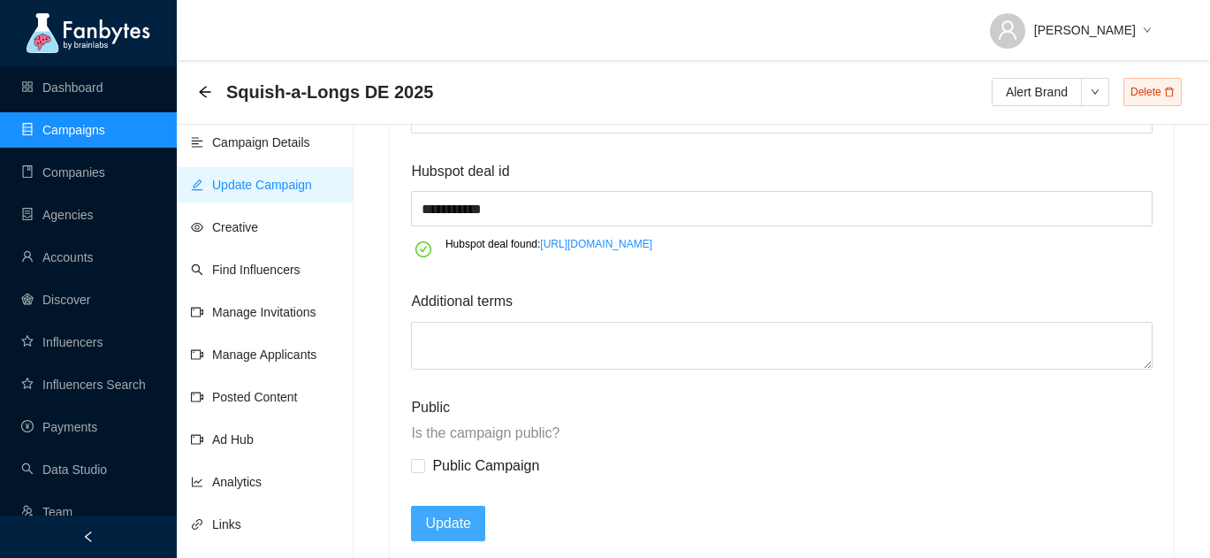
click at [436, 512] on span "Update" at bounding box center [448, 523] width 46 height 22
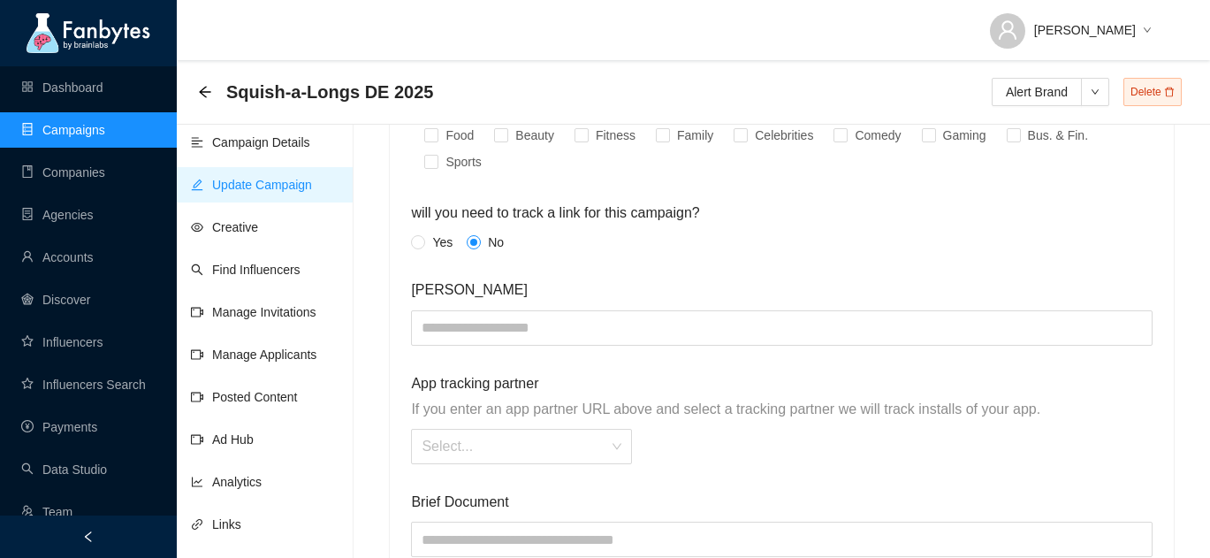
scroll to position [2608, 0]
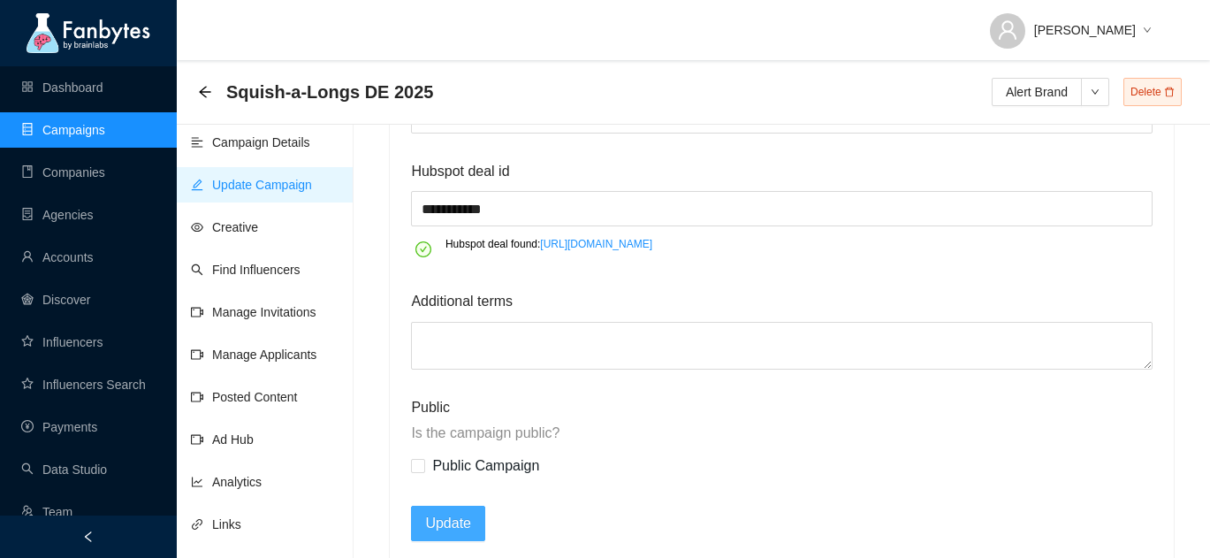
click at [438, 512] on span "Update" at bounding box center [448, 523] width 46 height 22
click at [201, 91] on icon "arrow-left" at bounding box center [204, 91] width 11 height 11
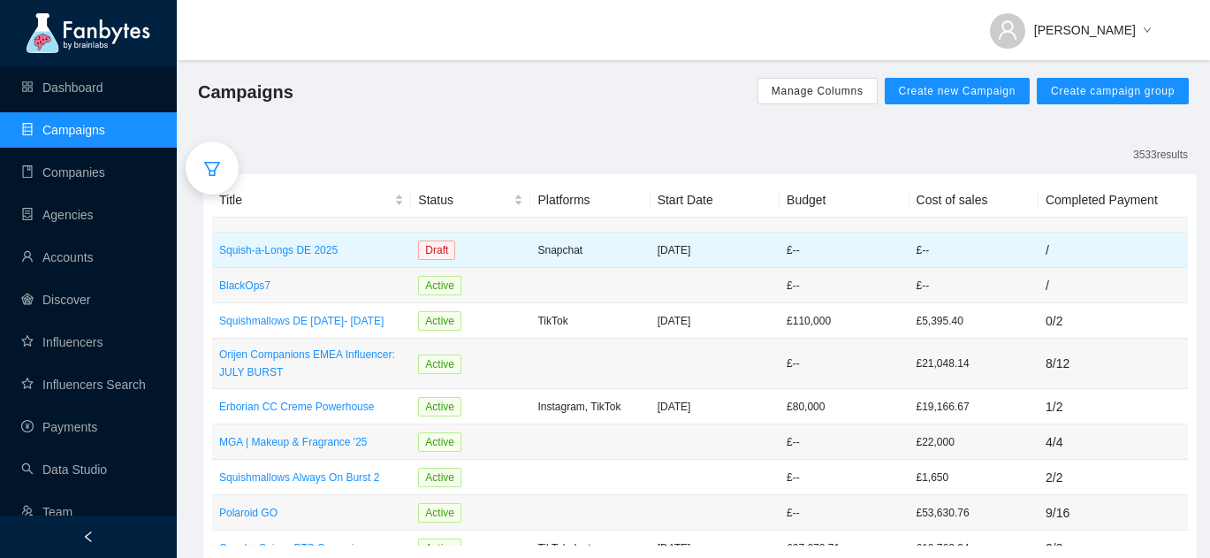
click at [627, 262] on td "Snapchat" at bounding box center [589, 249] width 119 height 35
click at [645, 250] on td "Snapchat" at bounding box center [589, 249] width 119 height 35
click at [688, 251] on p "[DATE]" at bounding box center [714, 250] width 115 height 18
click at [359, 243] on p "Squish-a-Longs DE 2025" at bounding box center [311, 250] width 185 height 18
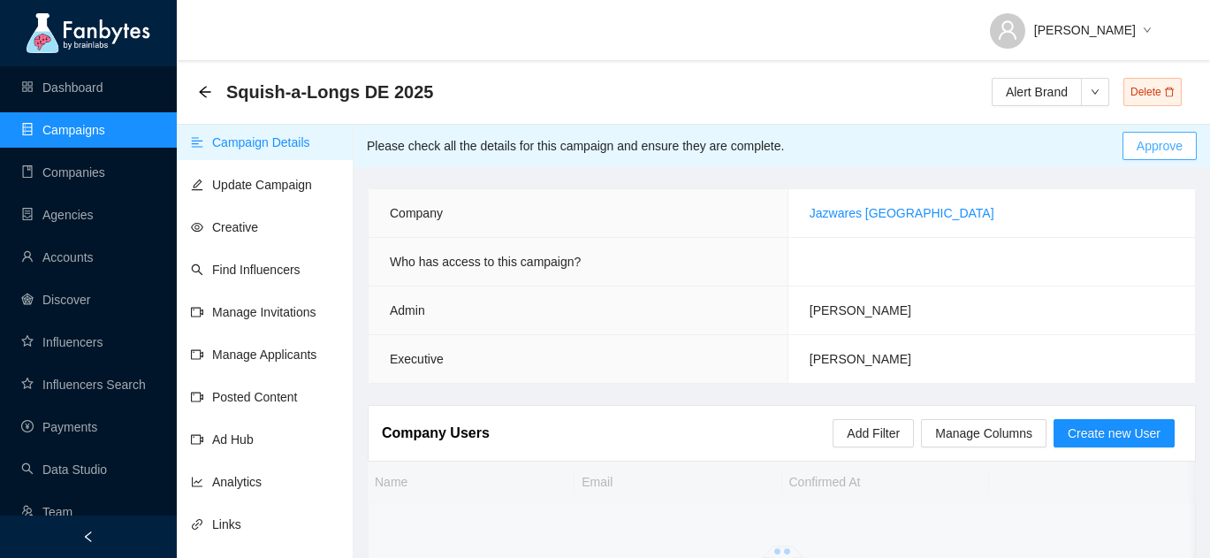
click at [1148, 146] on span "Approve" at bounding box center [1159, 145] width 46 height 19
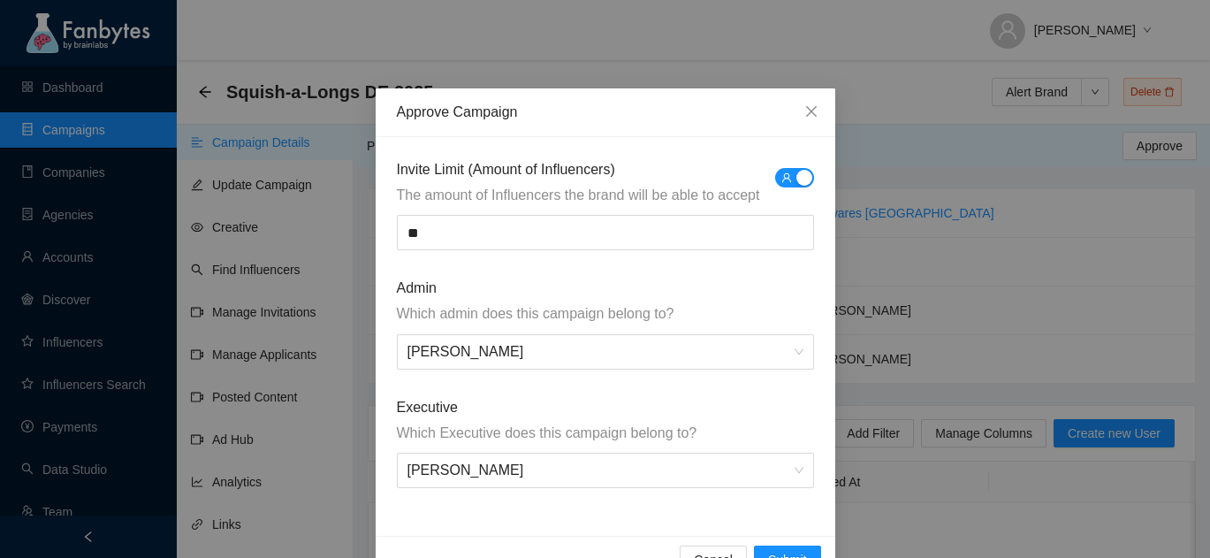
scroll to position [46, 0]
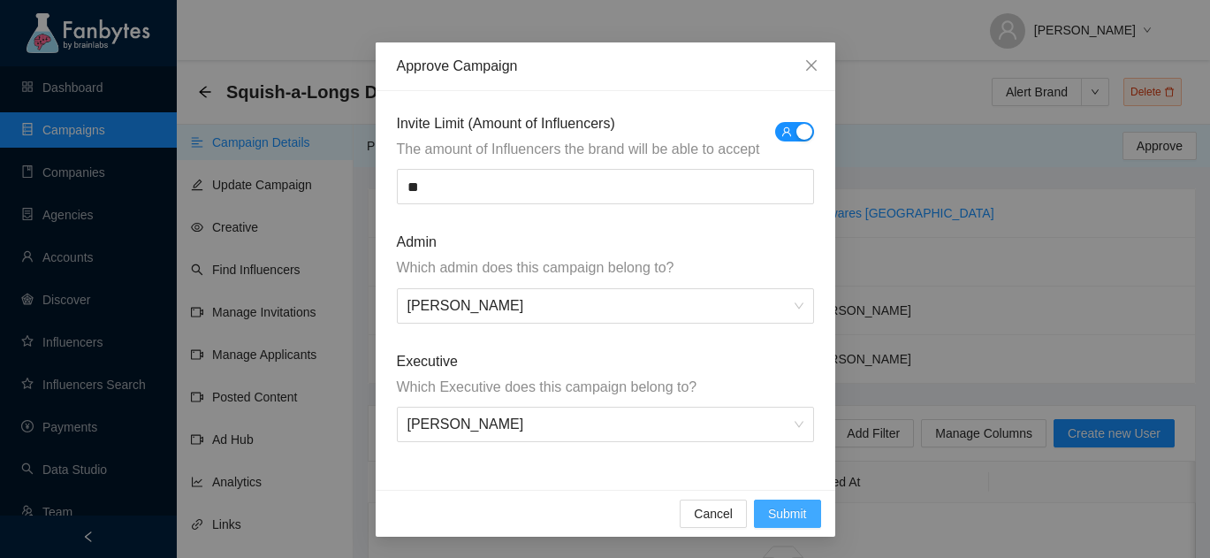
click at [789, 505] on span "Submit" at bounding box center [787, 513] width 39 height 19
